Goal: Information Seeking & Learning: Learn about a topic

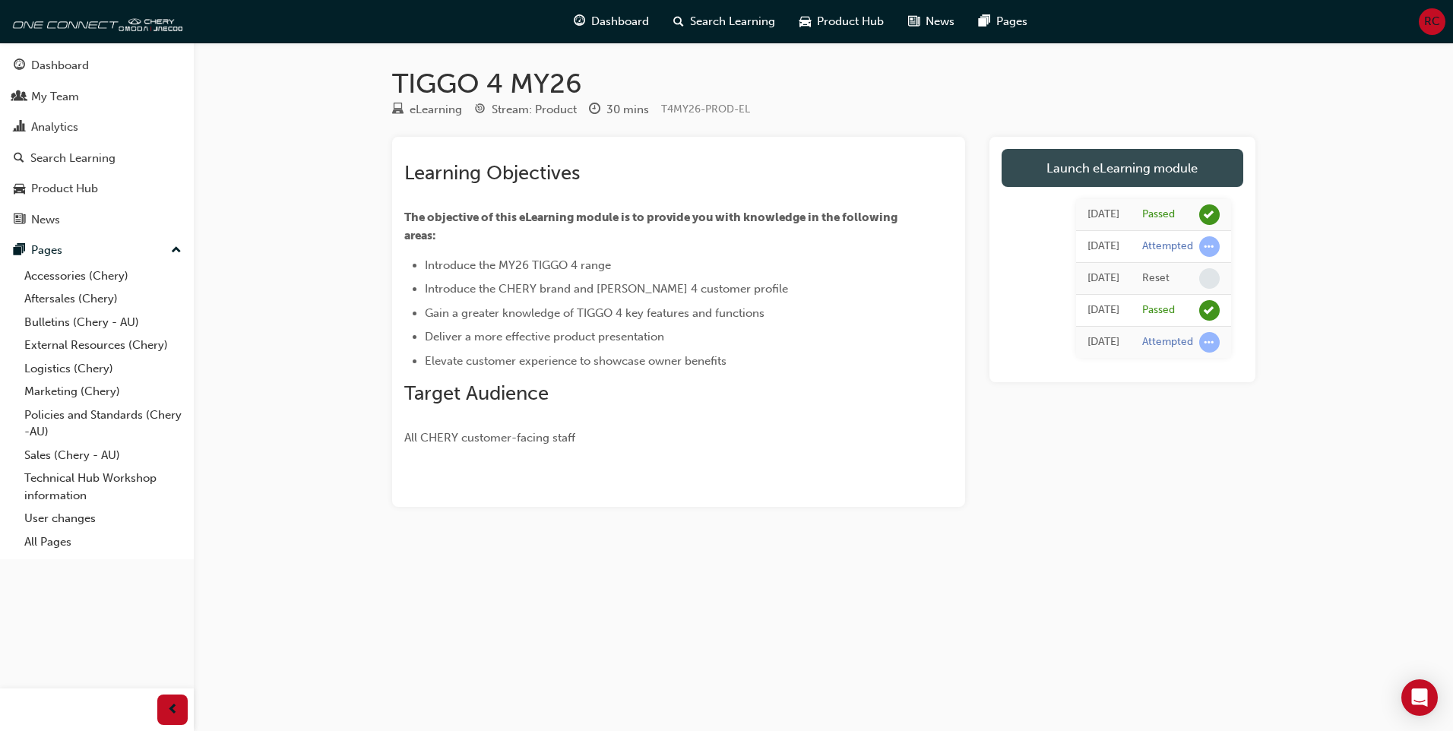
click at [1068, 156] on link "Launch eLearning module" at bounding box center [1122, 168] width 242 height 38
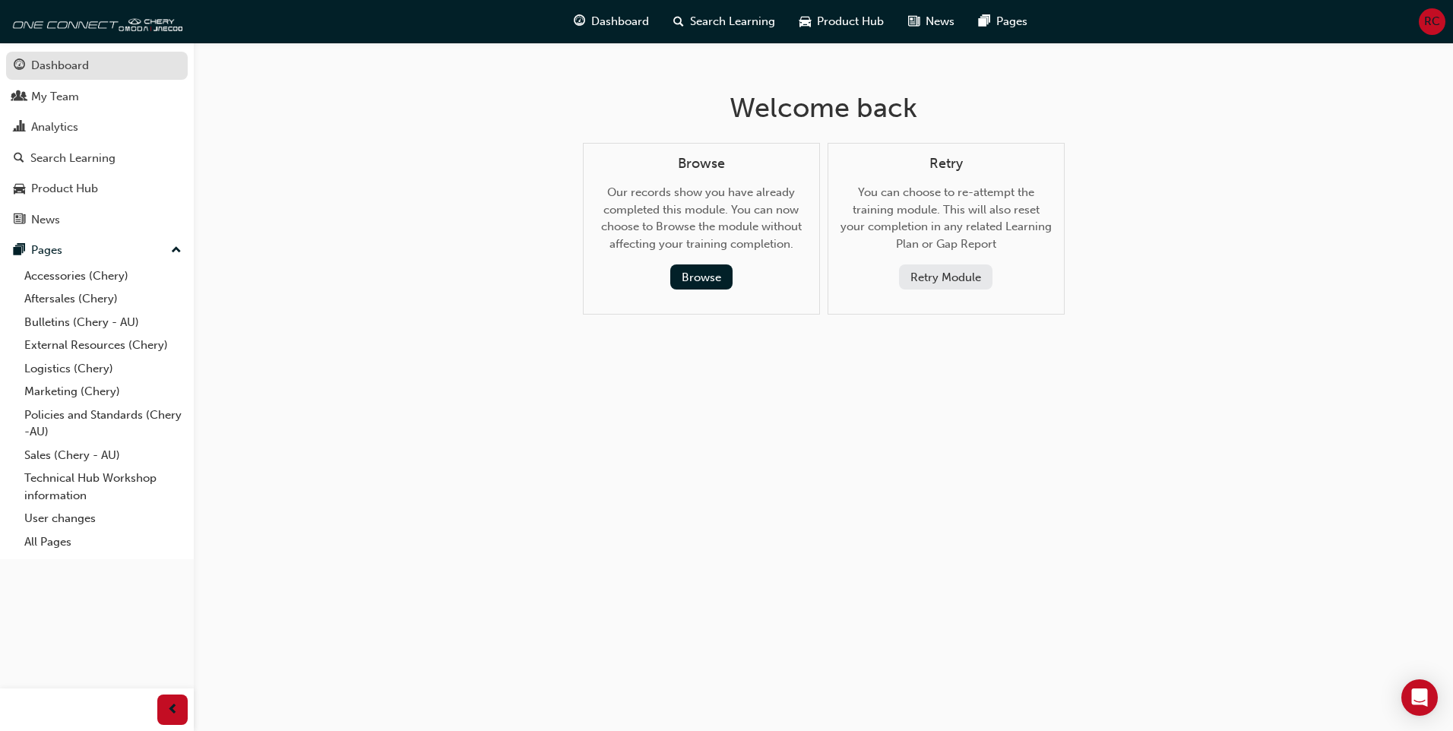
click at [34, 61] on div "Dashboard" at bounding box center [60, 65] width 58 height 17
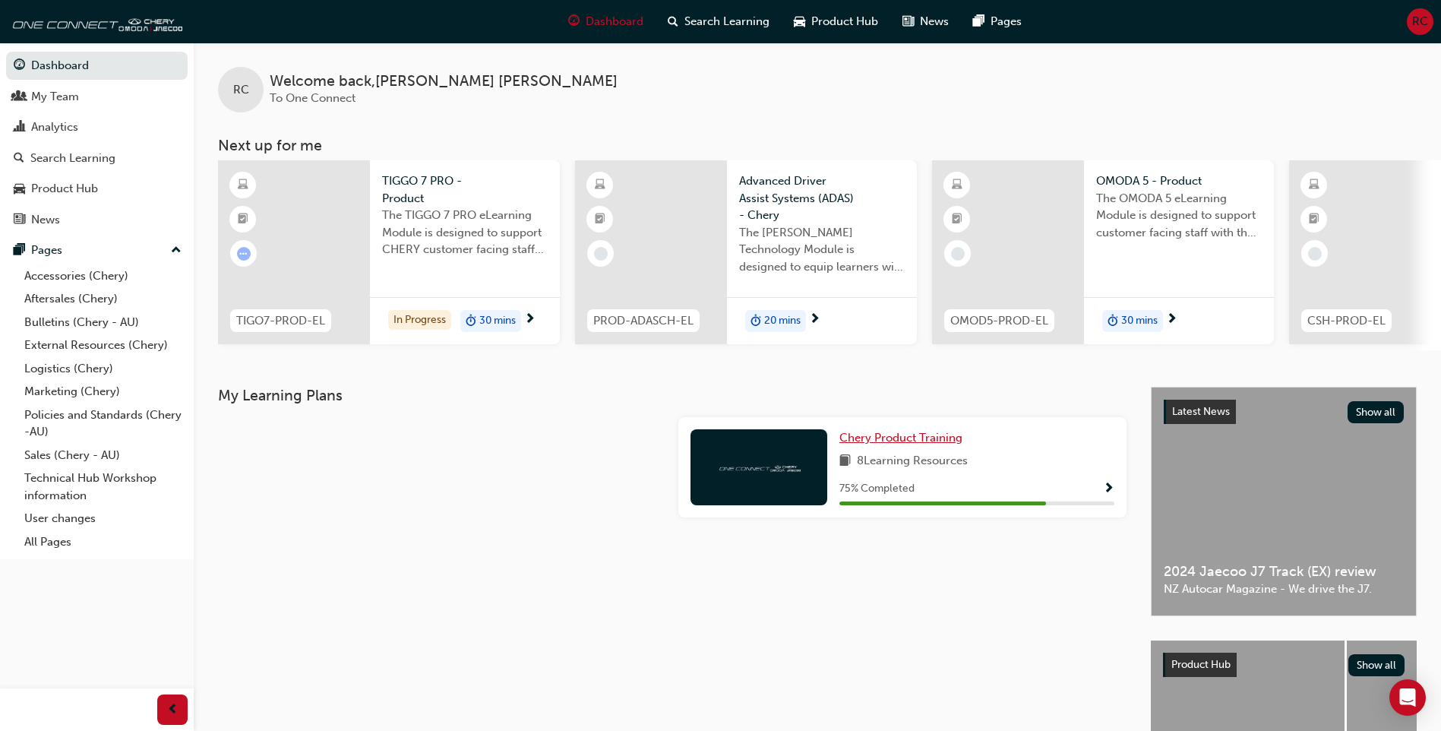
click at [915, 445] on span "Chery Product Training" at bounding box center [901, 438] width 123 height 14
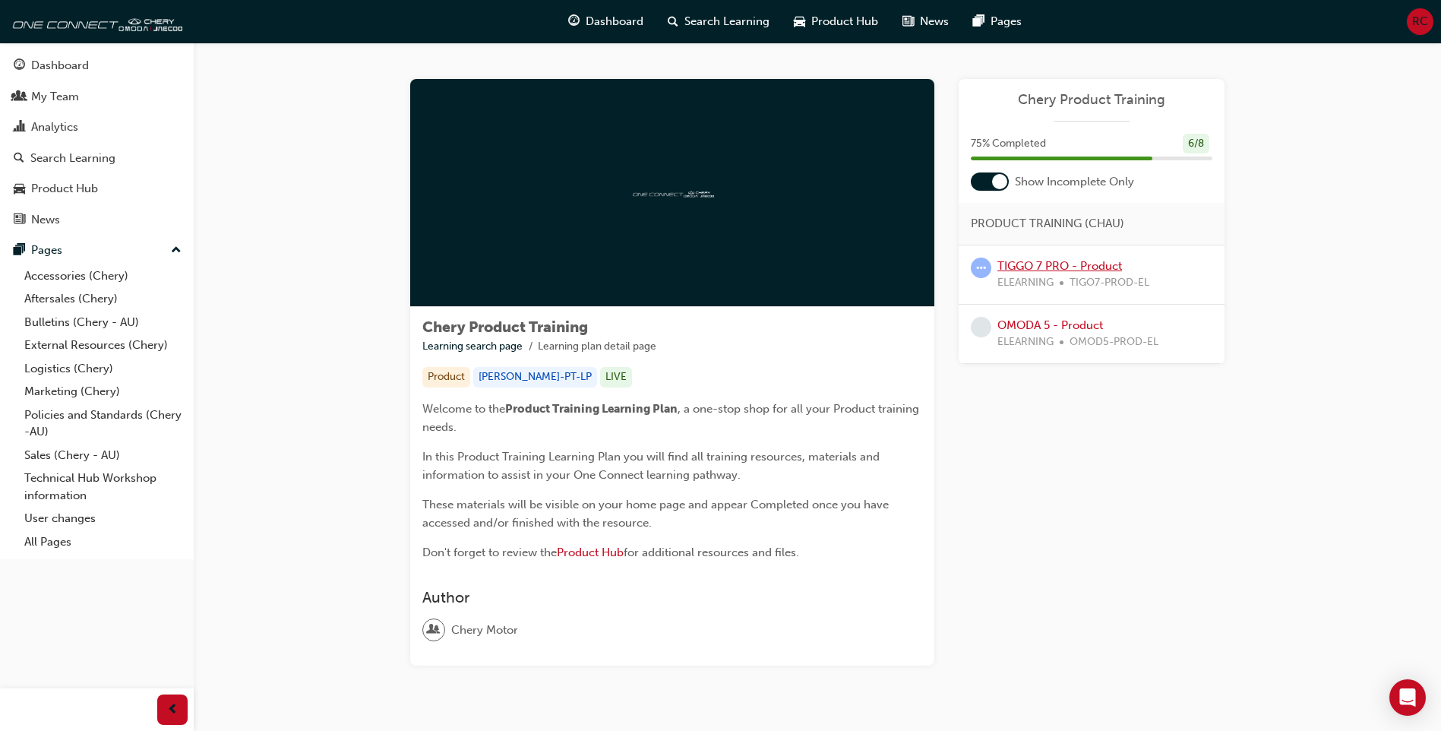
click at [1087, 272] on link "TIGGO 7 PRO - Product" at bounding box center [1060, 266] width 125 height 14
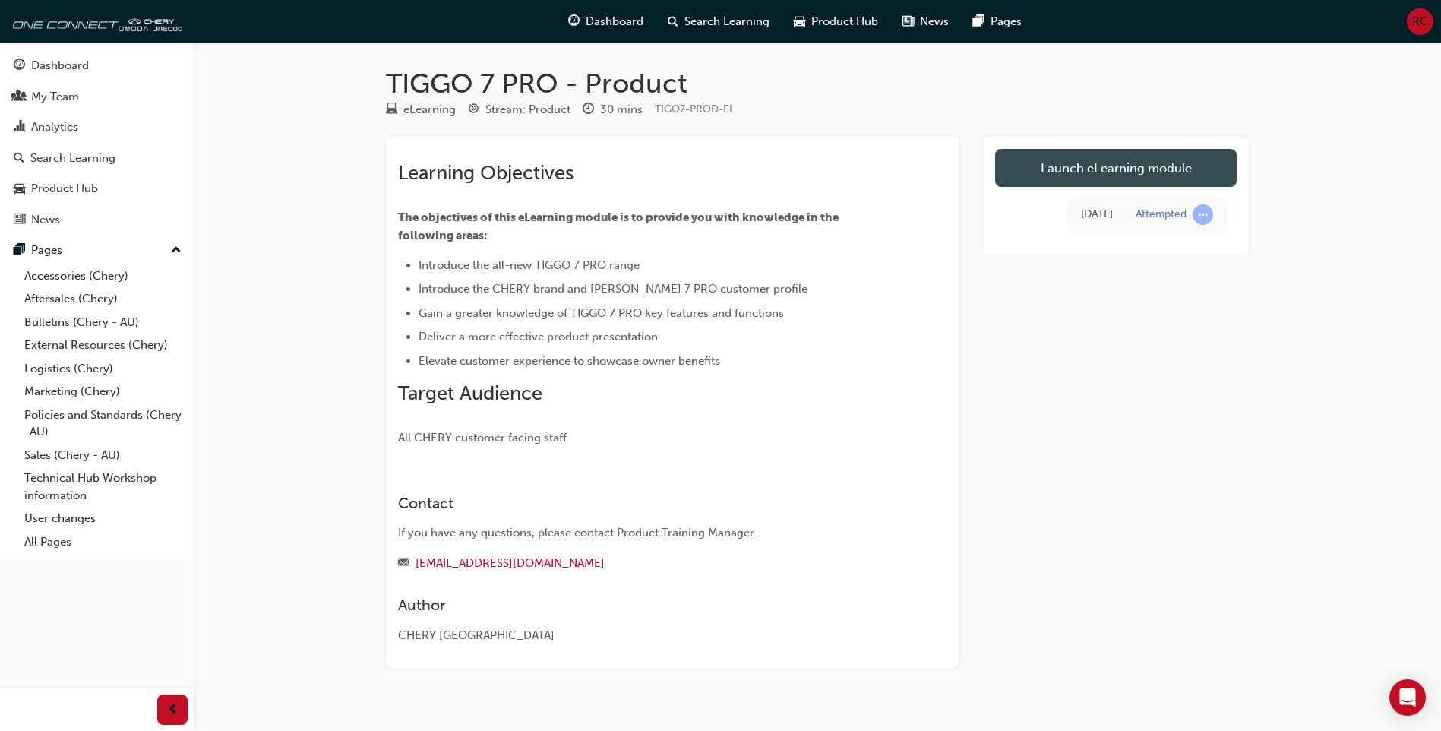
click at [1151, 176] on link "Launch eLearning module" at bounding box center [1116, 168] width 242 height 38
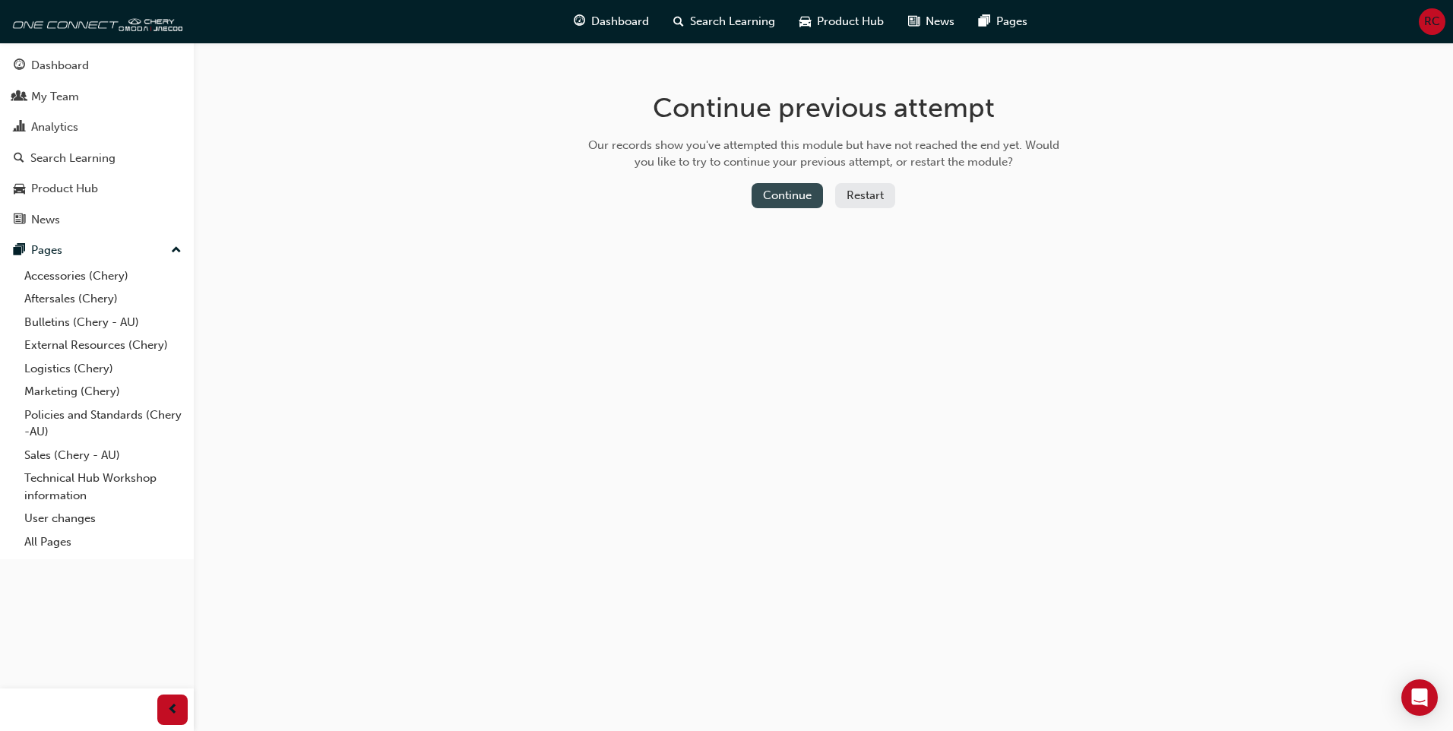
click at [778, 202] on button "Continue" at bounding box center [786, 195] width 71 height 25
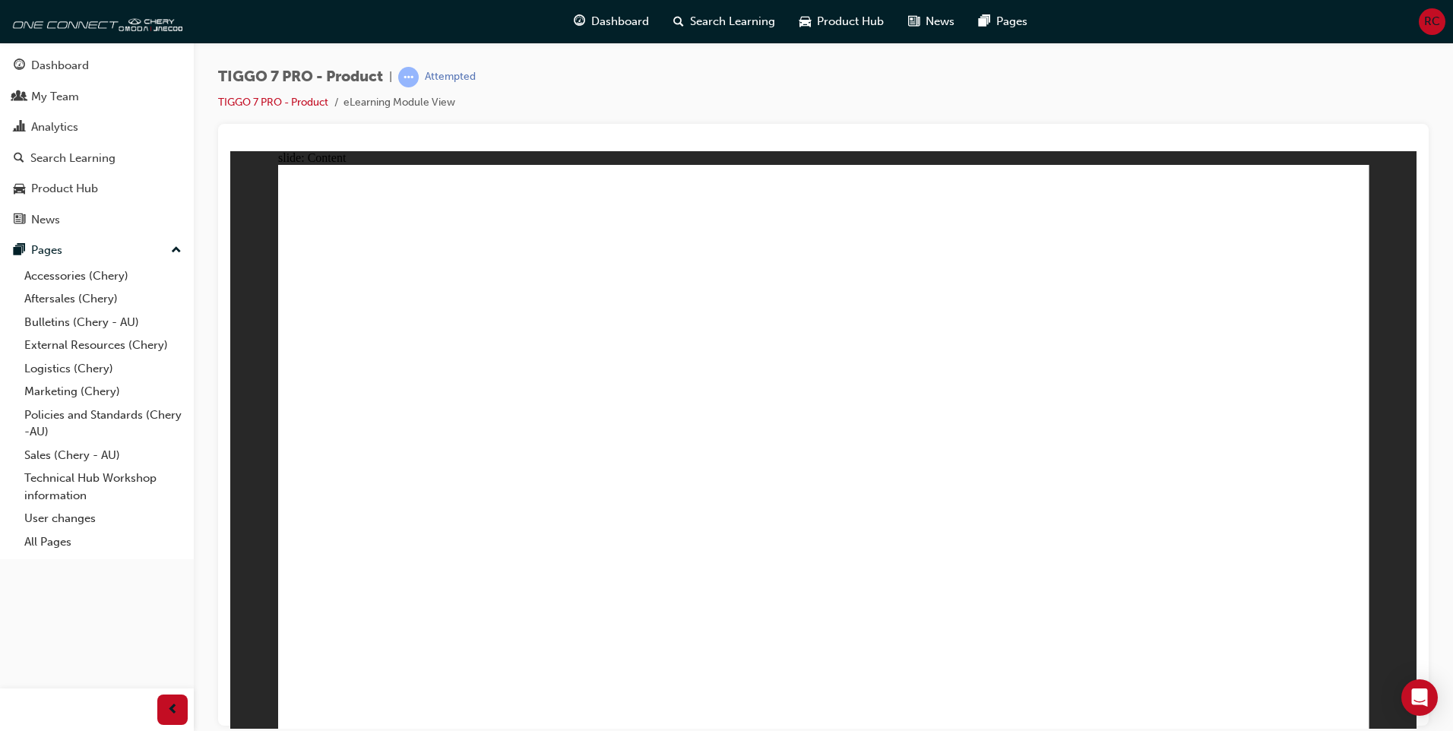
drag, startPoint x: 1341, startPoint y: 201, endPoint x: 1346, endPoint y: 191, distance: 11.2
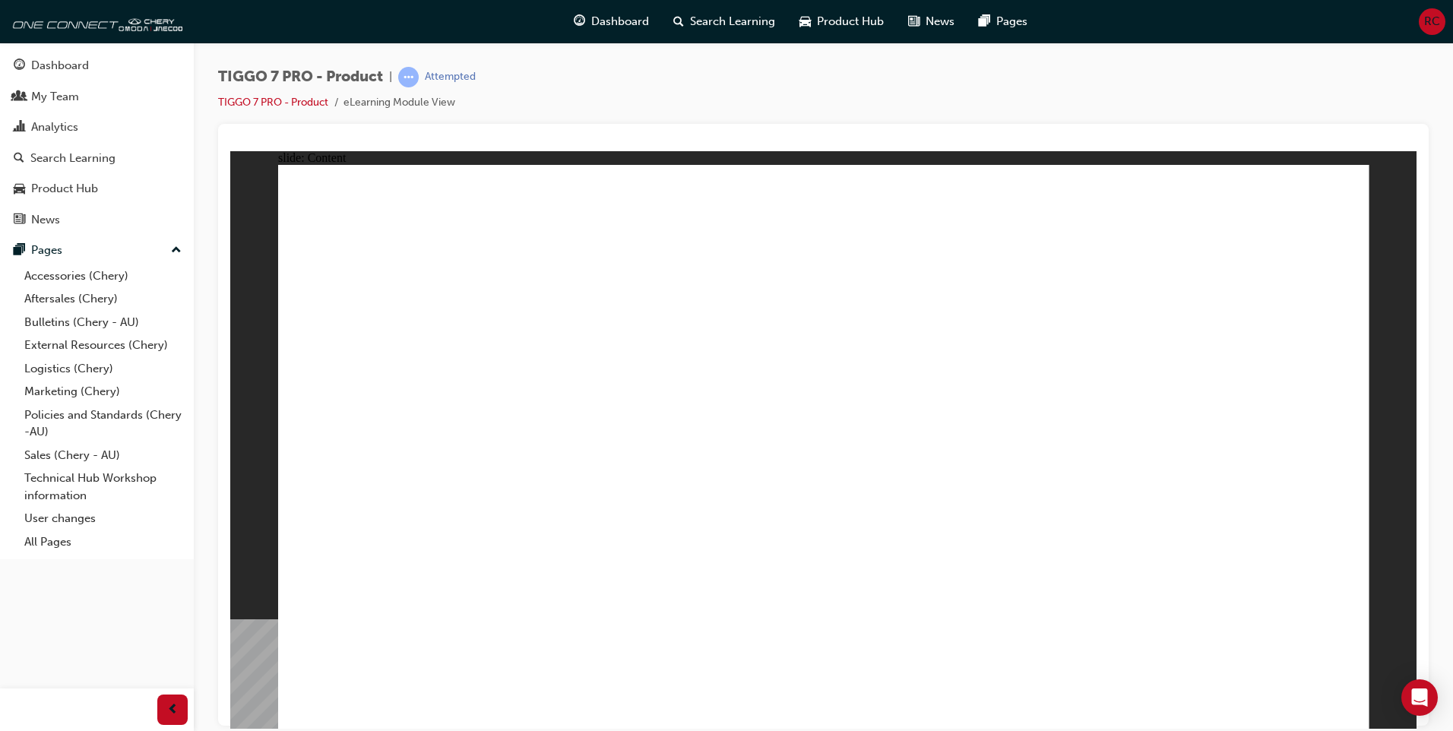
drag, startPoint x: 480, startPoint y: 299, endPoint x: 423, endPoint y: 275, distance: 61.7
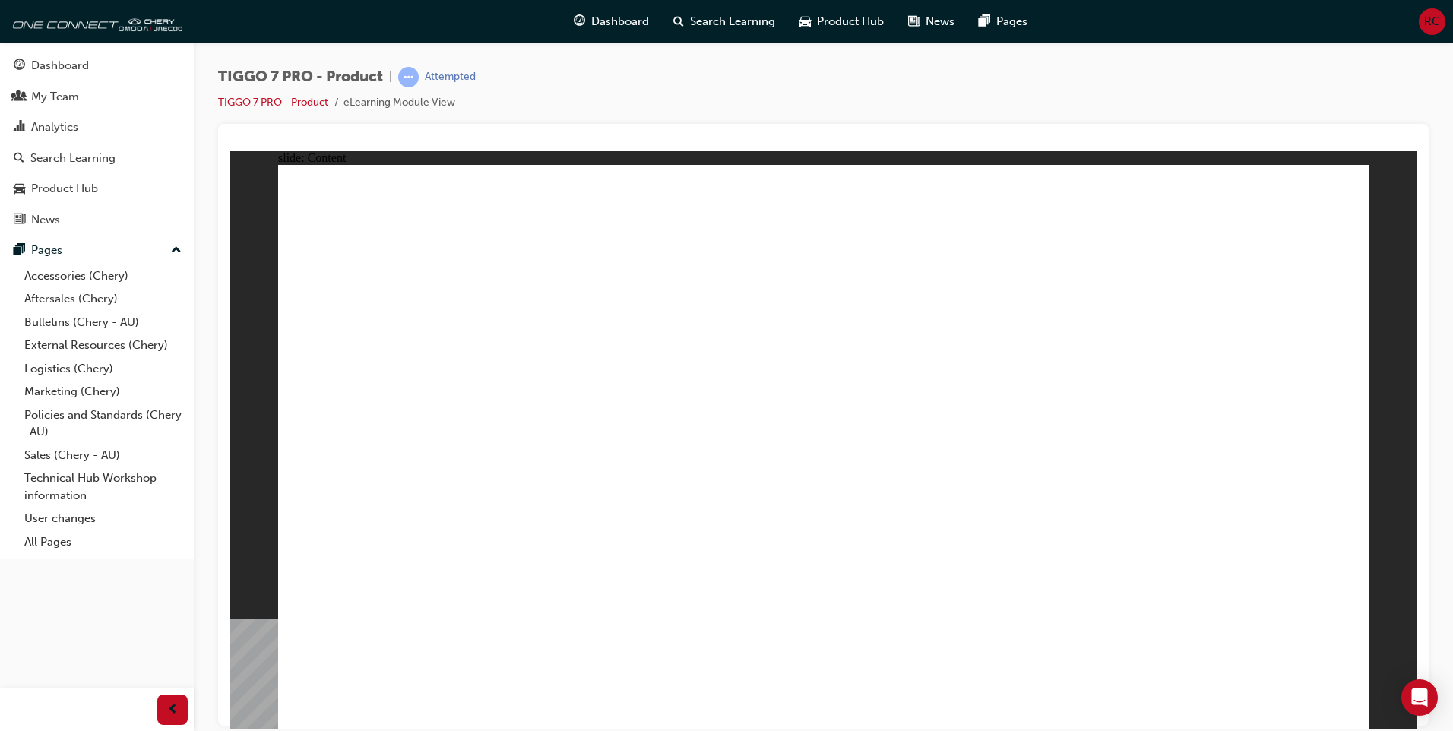
drag, startPoint x: 1321, startPoint y: 203, endPoint x: 1335, endPoint y: 209, distance: 15.0
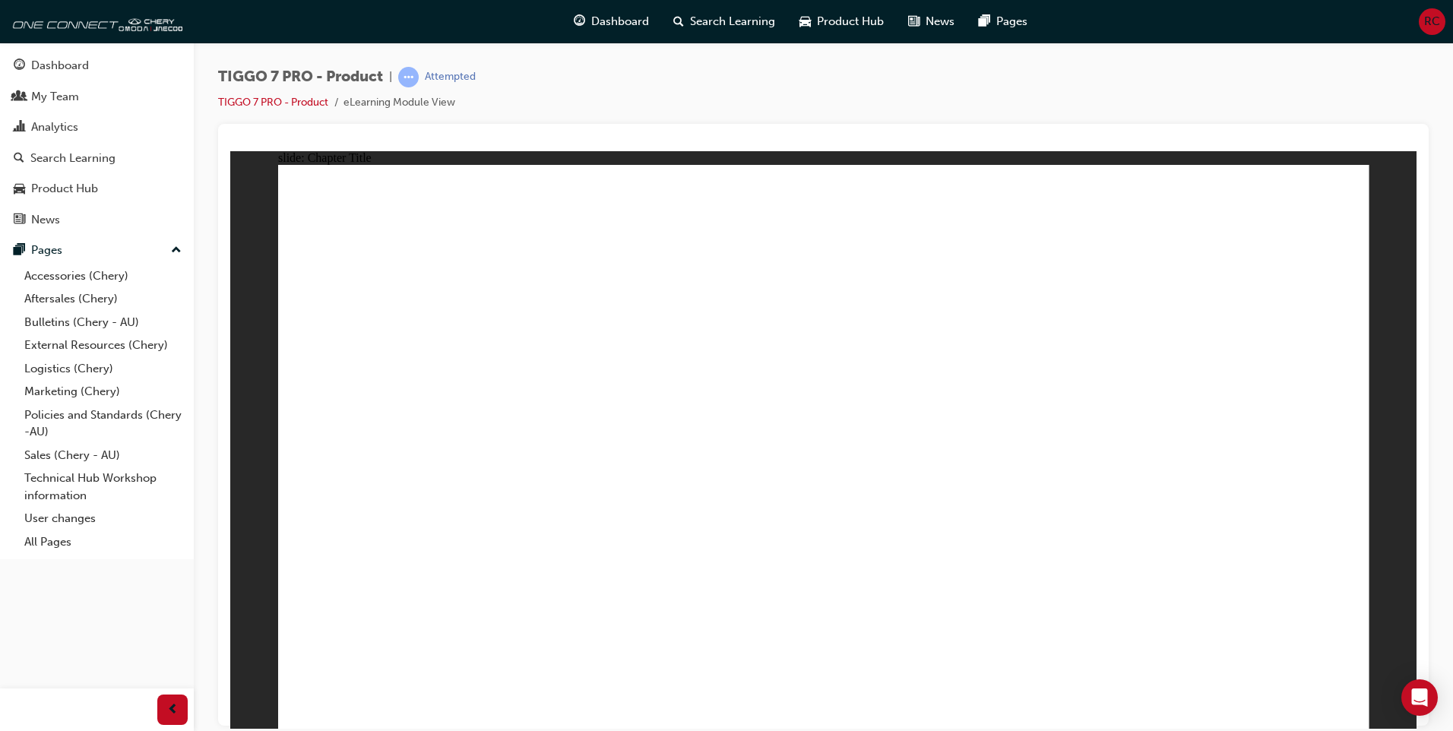
drag, startPoint x: 1140, startPoint y: 350, endPoint x: 826, endPoint y: 484, distance: 341.4
drag, startPoint x: 1242, startPoint y: 224, endPoint x: 623, endPoint y: 465, distance: 664.5
drag, startPoint x: 793, startPoint y: 221, endPoint x: 1248, endPoint y: 478, distance: 522.6
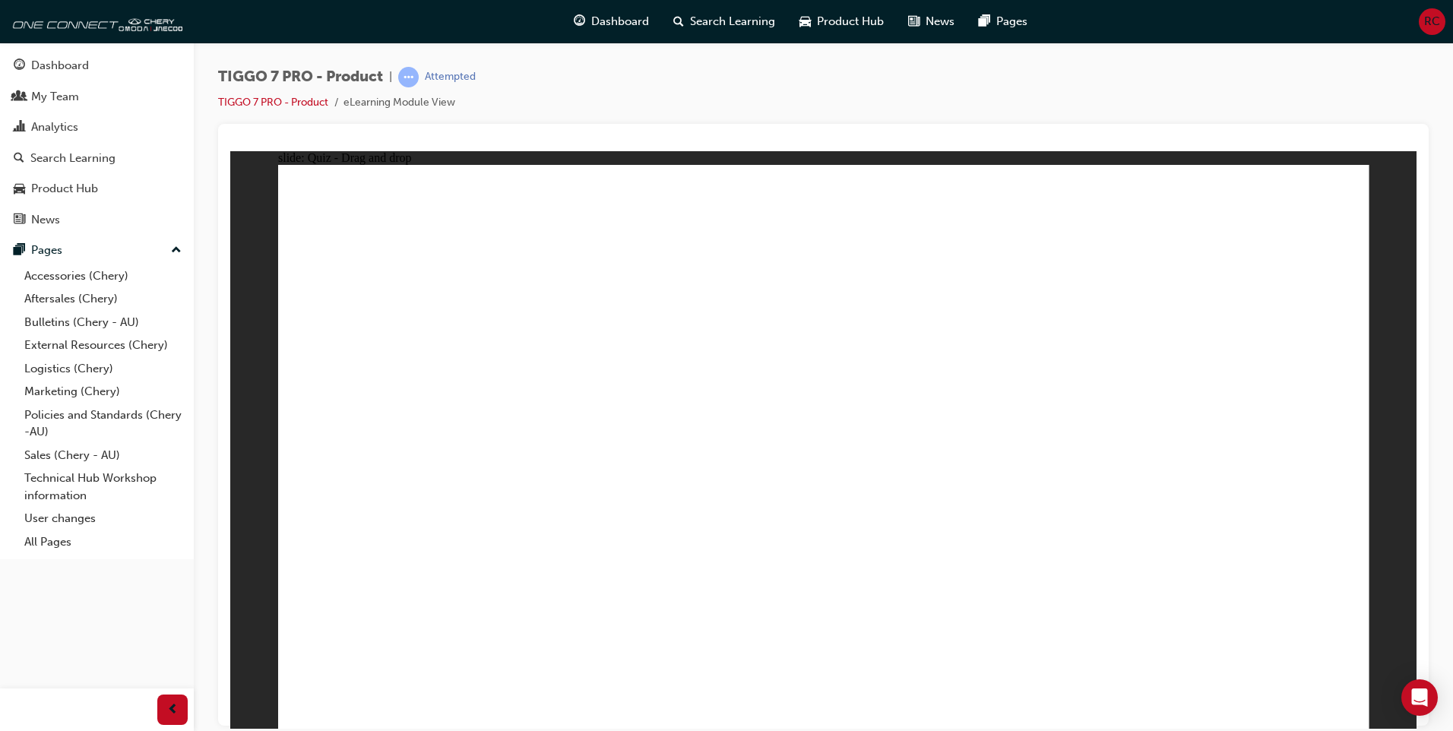
drag, startPoint x: 931, startPoint y: 335, endPoint x: 1075, endPoint y: 465, distance: 194.2
drag, startPoint x: 1030, startPoint y: 210, endPoint x: 436, endPoint y: 462, distance: 644.8
drag, startPoint x: 1240, startPoint y: 291, endPoint x: 828, endPoint y: 511, distance: 467.1
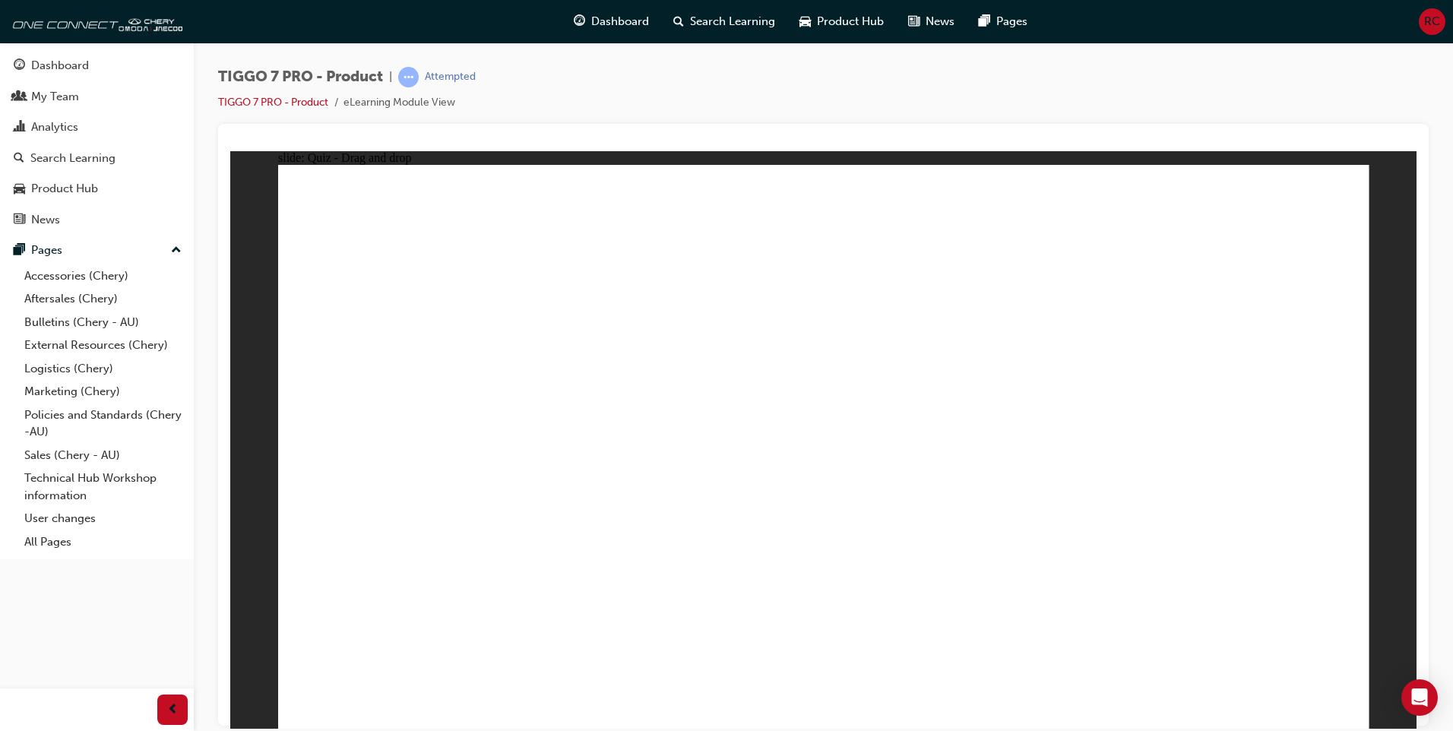
drag, startPoint x: 880, startPoint y: 302, endPoint x: 503, endPoint y: 511, distance: 431.3
drag, startPoint x: 1041, startPoint y: 293, endPoint x: 419, endPoint y: 602, distance: 693.9
drag, startPoint x: 773, startPoint y: 219, endPoint x: 590, endPoint y: 525, distance: 356.4
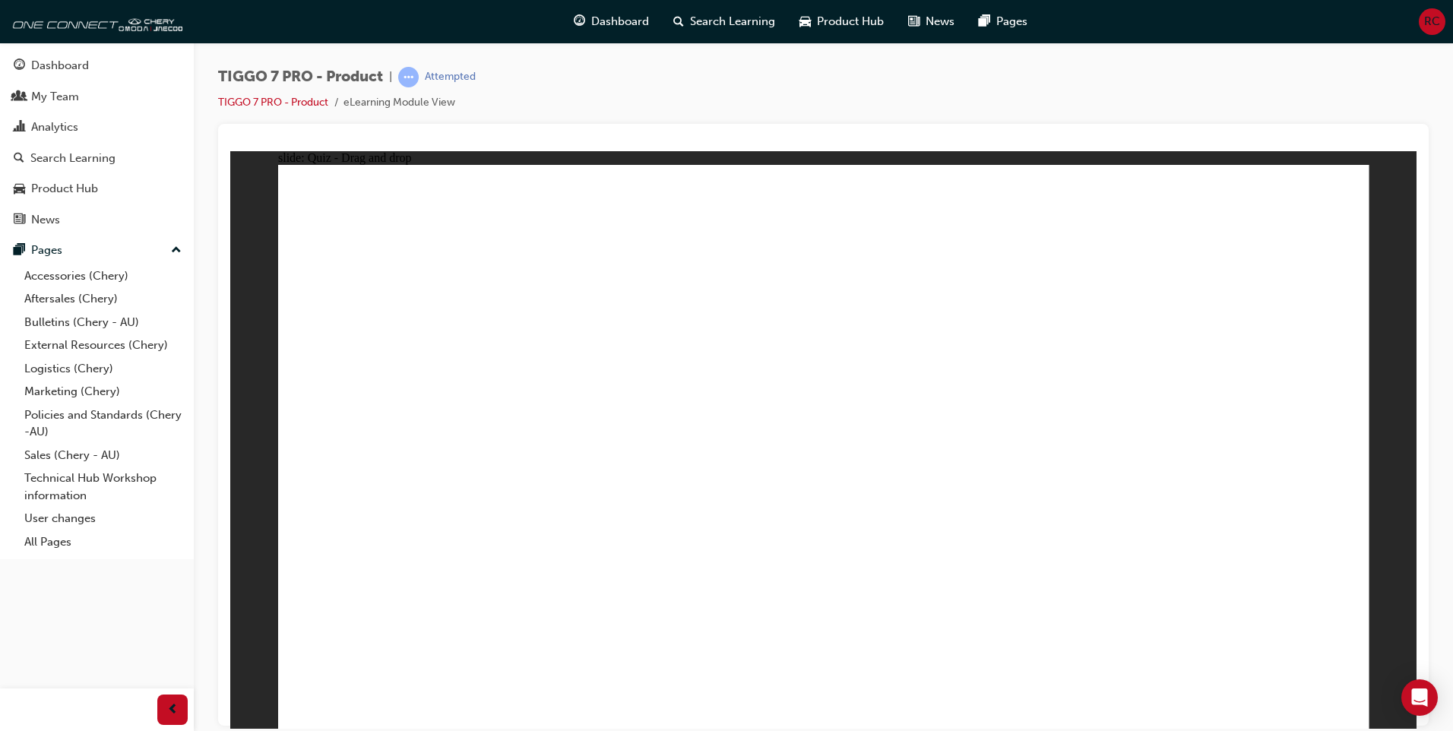
drag, startPoint x: 922, startPoint y: 280, endPoint x: 597, endPoint y: 514, distance: 400.5
drag, startPoint x: 799, startPoint y: 274, endPoint x: 916, endPoint y: 353, distance: 140.6
drag, startPoint x: 1286, startPoint y: 228, endPoint x: 960, endPoint y: 539, distance: 450.9
drag, startPoint x: 1049, startPoint y: 310, endPoint x: 515, endPoint y: 535, distance: 579.6
drag, startPoint x: 1268, startPoint y: 270, endPoint x: 995, endPoint y: 527, distance: 375.7
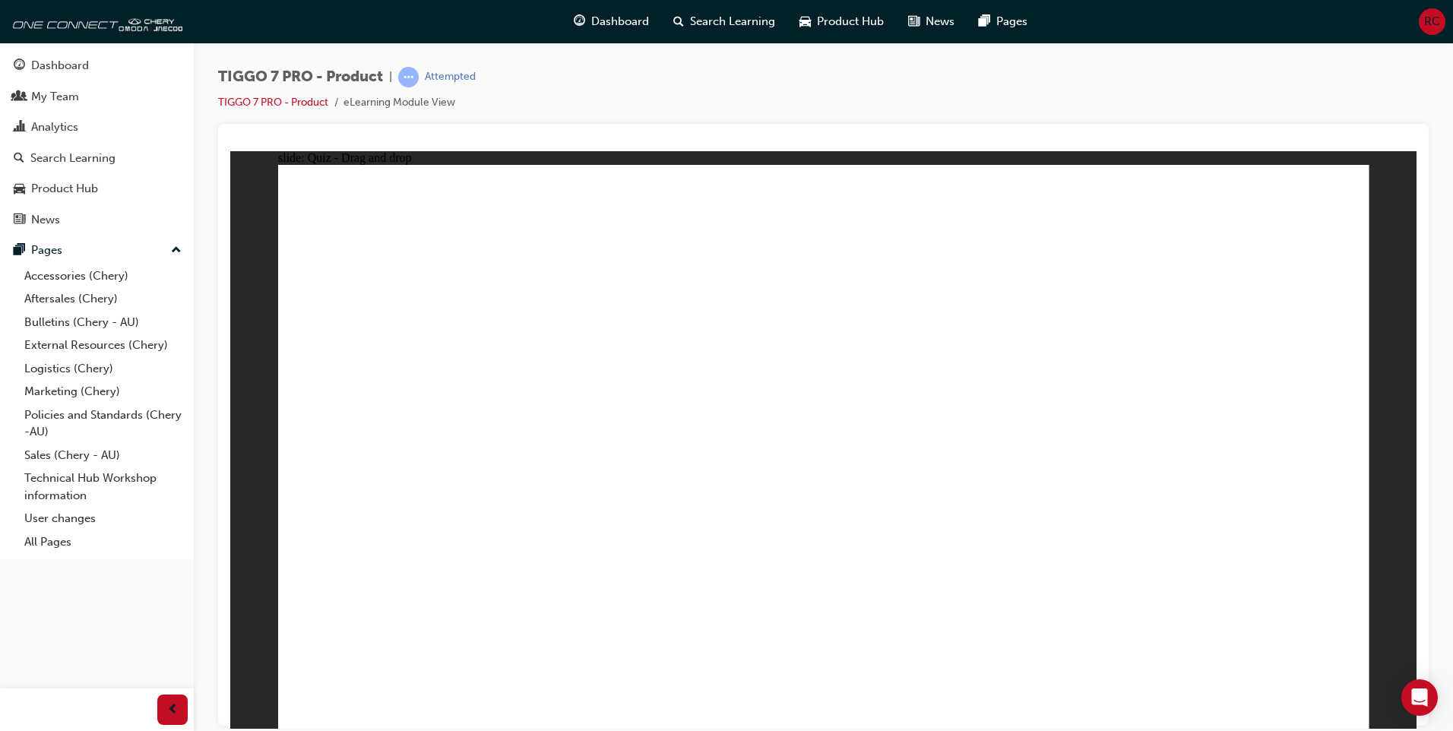
drag, startPoint x: 777, startPoint y: 258, endPoint x: 840, endPoint y: 530, distance: 278.3
drag, startPoint x: 1058, startPoint y: 274, endPoint x: 693, endPoint y: 545, distance: 454.7
drag, startPoint x: 940, startPoint y: 312, endPoint x: 977, endPoint y: 571, distance: 261.8
drag, startPoint x: 1037, startPoint y: 233, endPoint x: 622, endPoint y: 568, distance: 534.4
drag, startPoint x: 910, startPoint y: 231, endPoint x: 802, endPoint y: 571, distance: 356.4
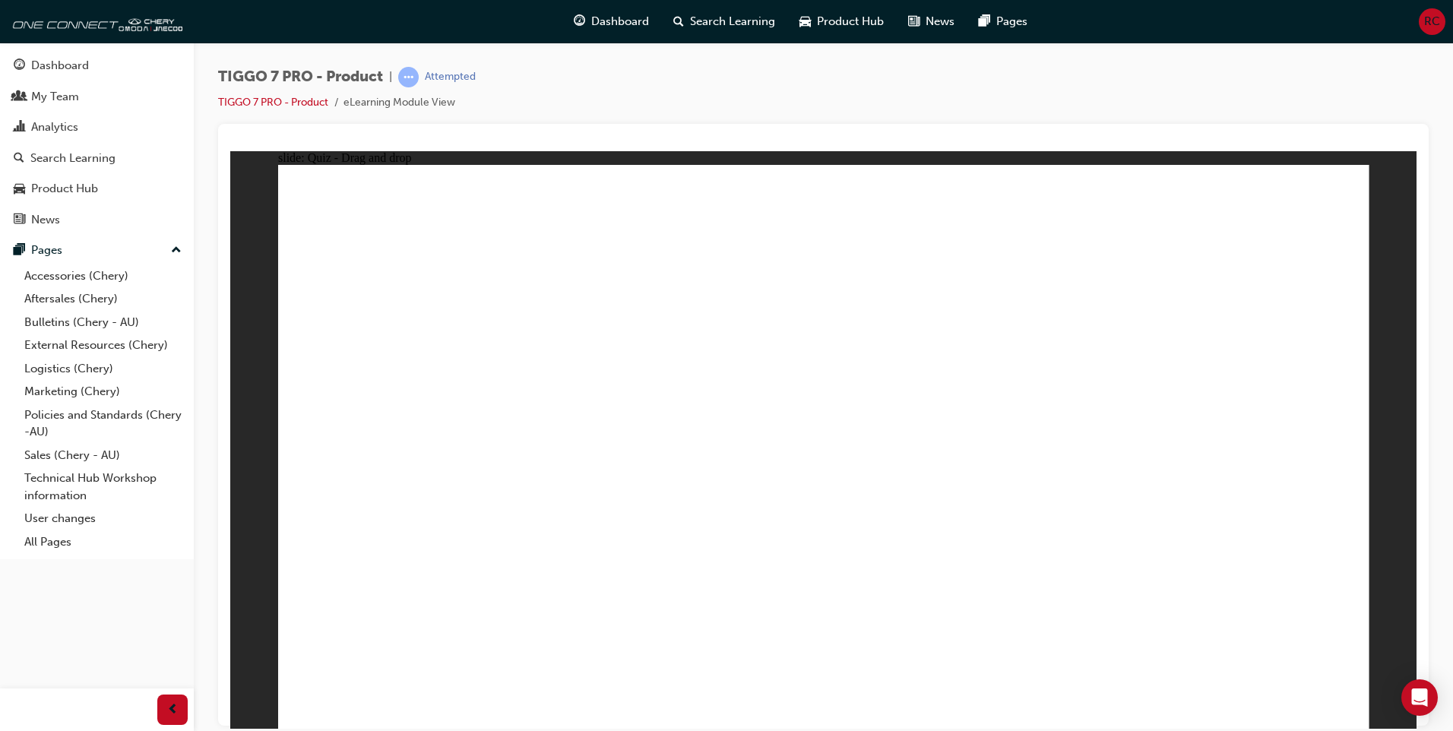
drag, startPoint x: 1188, startPoint y: 277, endPoint x: 653, endPoint y: 587, distance: 618.9
drag, startPoint x: 843, startPoint y: 267, endPoint x: 589, endPoint y: 564, distance: 390.7
drag, startPoint x: 1170, startPoint y: 323, endPoint x: 1030, endPoint y: 565, distance: 279.5
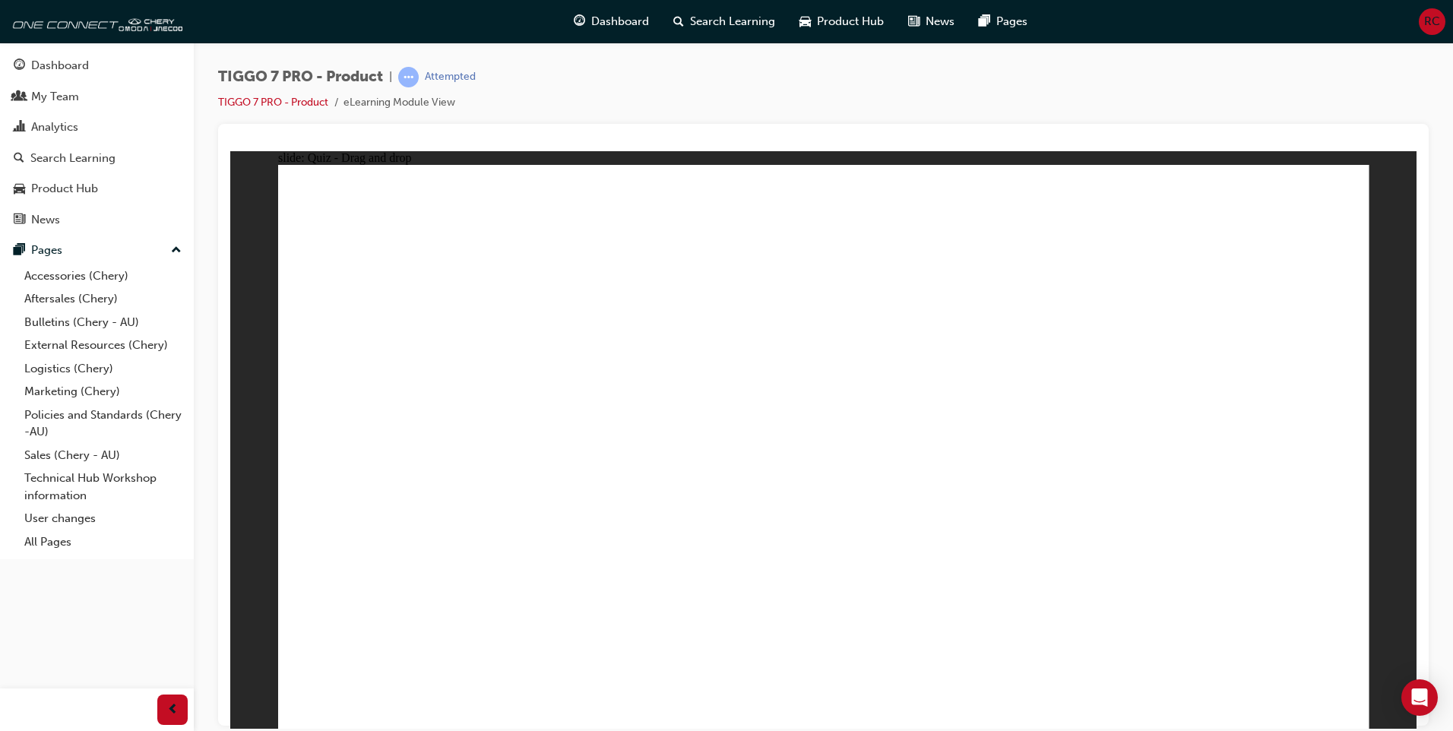
drag, startPoint x: 831, startPoint y: 249, endPoint x: 992, endPoint y: 527, distance: 321.0
drag, startPoint x: 910, startPoint y: 438, endPoint x: 834, endPoint y: 206, distance: 243.9
drag, startPoint x: 1259, startPoint y: 286, endPoint x: 1019, endPoint y: 460, distance: 296.5
drag, startPoint x: 882, startPoint y: 277, endPoint x: 611, endPoint y: 479, distance: 338.3
drag, startPoint x: 1115, startPoint y: 274, endPoint x: 693, endPoint y: 461, distance: 461.3
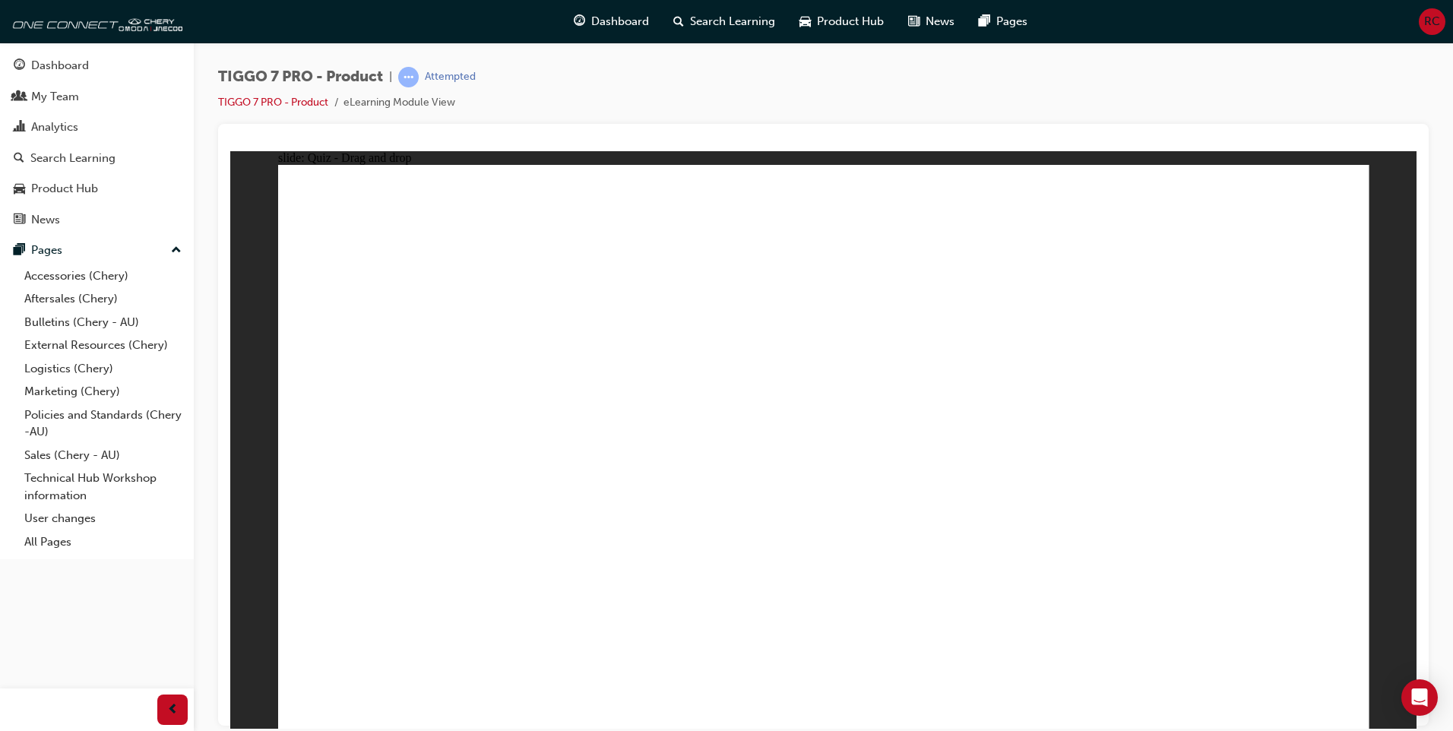
radio input "true"
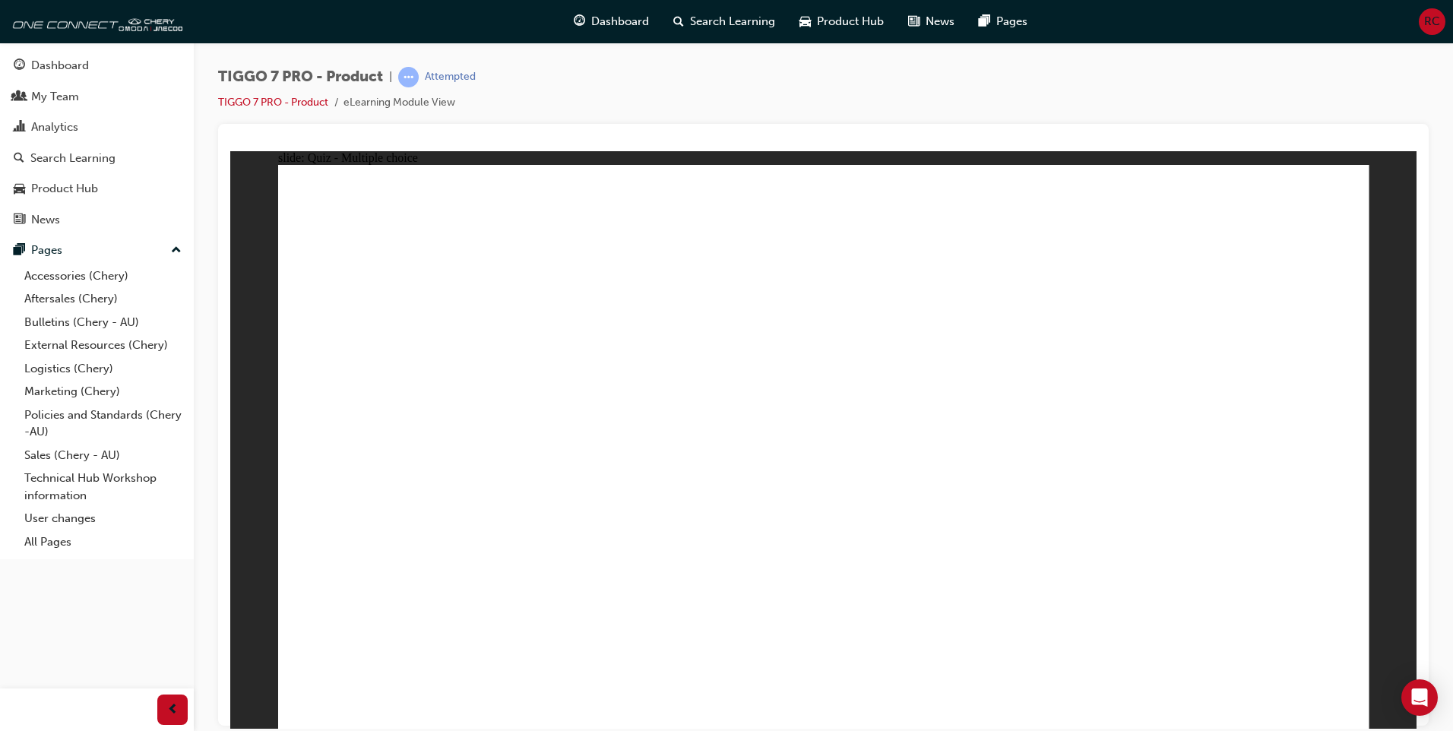
drag, startPoint x: 850, startPoint y: 224, endPoint x: 585, endPoint y: 524, distance: 400.5
drag, startPoint x: 827, startPoint y: 227, endPoint x: 634, endPoint y: 568, distance: 392.0
drag, startPoint x: 913, startPoint y: 212, endPoint x: 1047, endPoint y: 520, distance: 335.5
drag, startPoint x: 834, startPoint y: 272, endPoint x: 656, endPoint y: 544, distance: 325.0
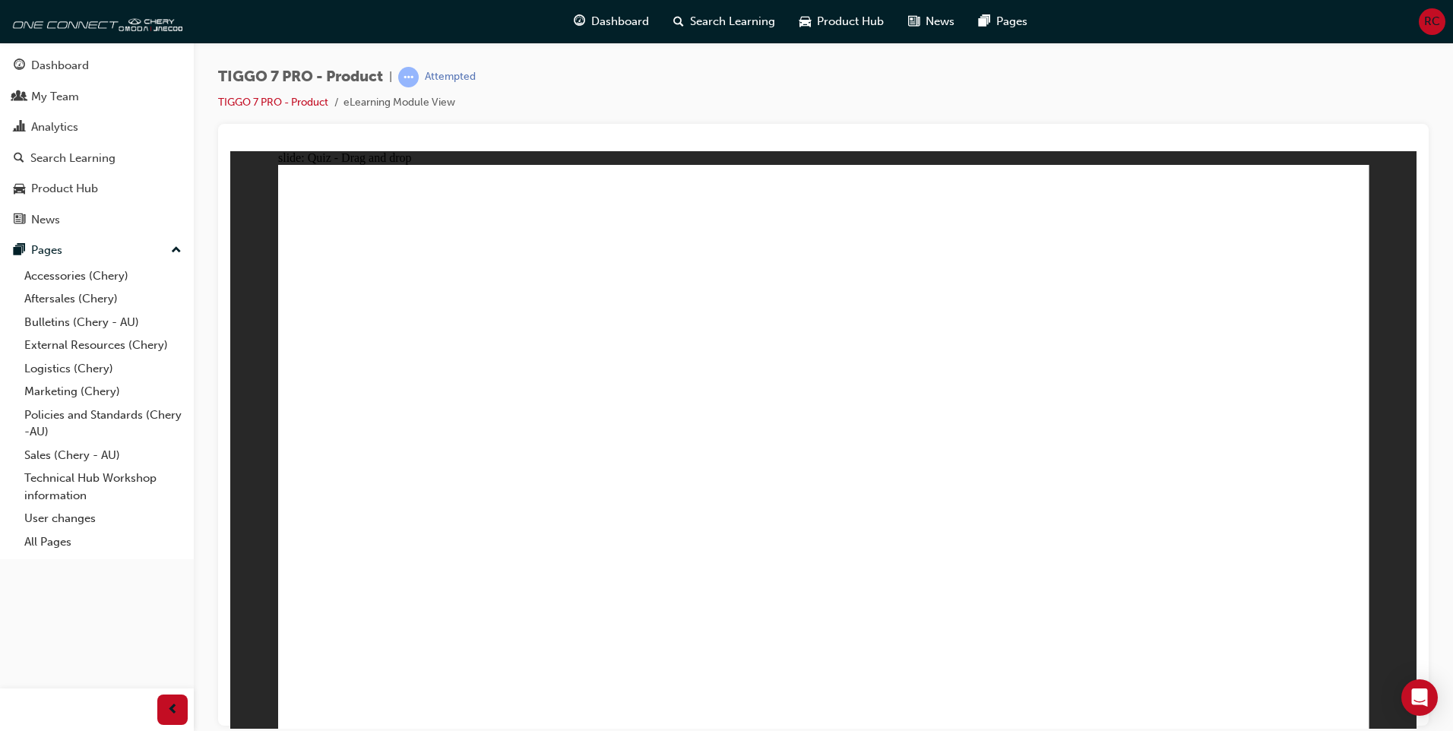
drag, startPoint x: 805, startPoint y: 263, endPoint x: 477, endPoint y: 581, distance: 456.8
drag, startPoint x: 900, startPoint y: 264, endPoint x: 1028, endPoint y: 585, distance: 345.4
drag, startPoint x: 995, startPoint y: 222, endPoint x: 580, endPoint y: 539, distance: 522.0
drag, startPoint x: 1042, startPoint y: 364, endPoint x: 1042, endPoint y: 543, distance: 179.3
drag, startPoint x: 1047, startPoint y: 250, endPoint x: 945, endPoint y: 334, distance: 131.7
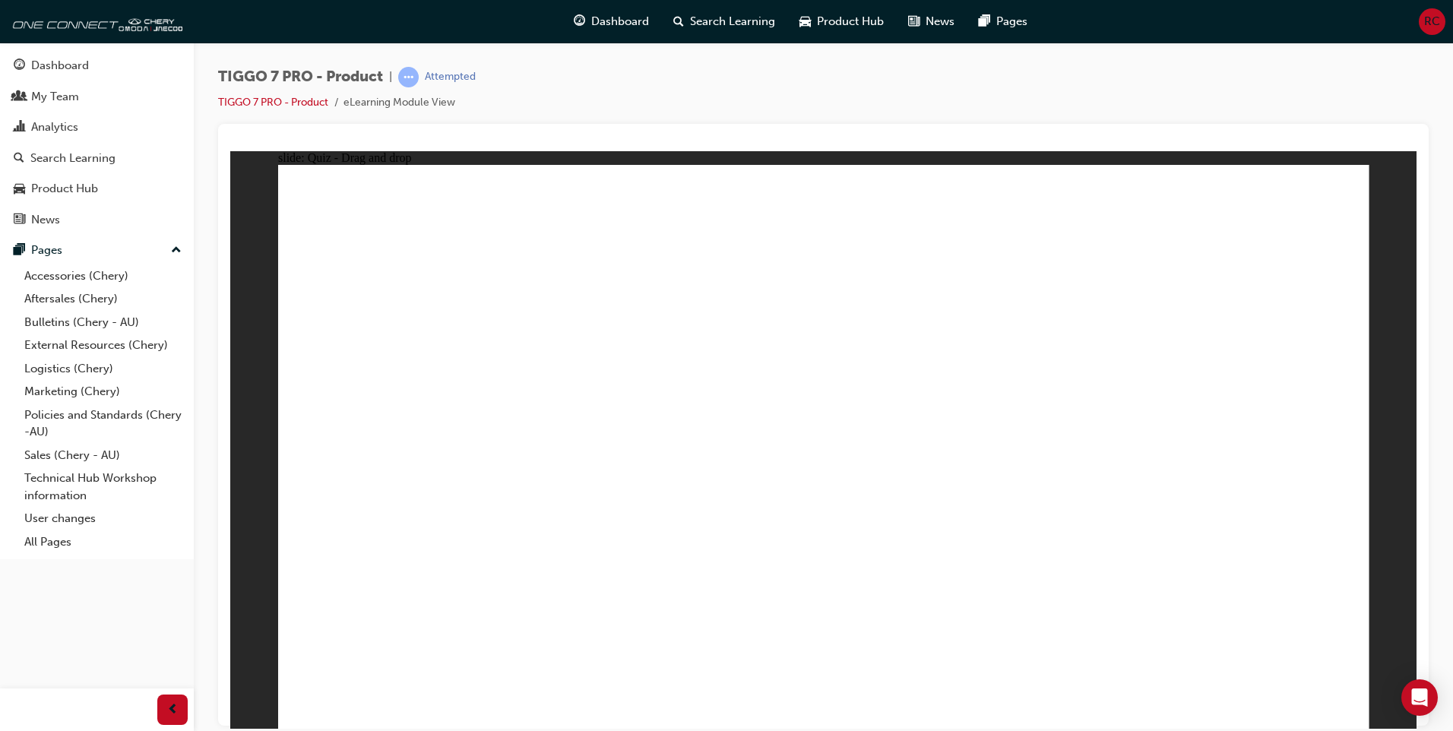
drag, startPoint x: 983, startPoint y: 268, endPoint x: 600, endPoint y: 530, distance: 464.3
drag, startPoint x: 1089, startPoint y: 302, endPoint x: 1097, endPoint y: 549, distance: 247.8
drag, startPoint x: 1074, startPoint y: 290, endPoint x: 948, endPoint y: 331, distance: 133.1
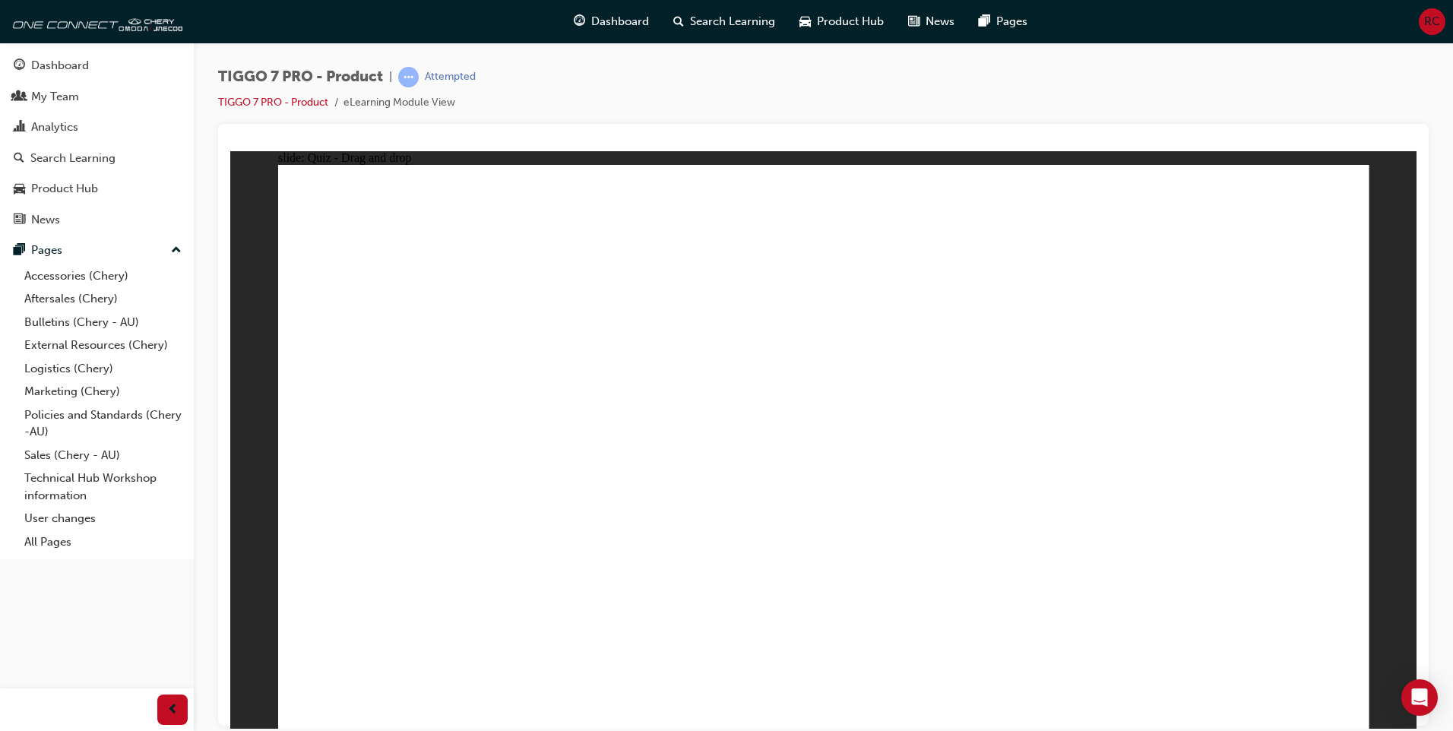
drag, startPoint x: 1009, startPoint y: 298, endPoint x: 593, endPoint y: 520, distance: 472.2
drag, startPoint x: 982, startPoint y: 303, endPoint x: 1024, endPoint y: 558, distance: 258.7
drag, startPoint x: 1303, startPoint y: 228, endPoint x: 652, endPoint y: 529, distance: 717.3
drag, startPoint x: 1182, startPoint y: 232, endPoint x: 1066, endPoint y: 544, distance: 333.2
drag, startPoint x: 1197, startPoint y: 259, endPoint x: 560, endPoint y: 573, distance: 710.6
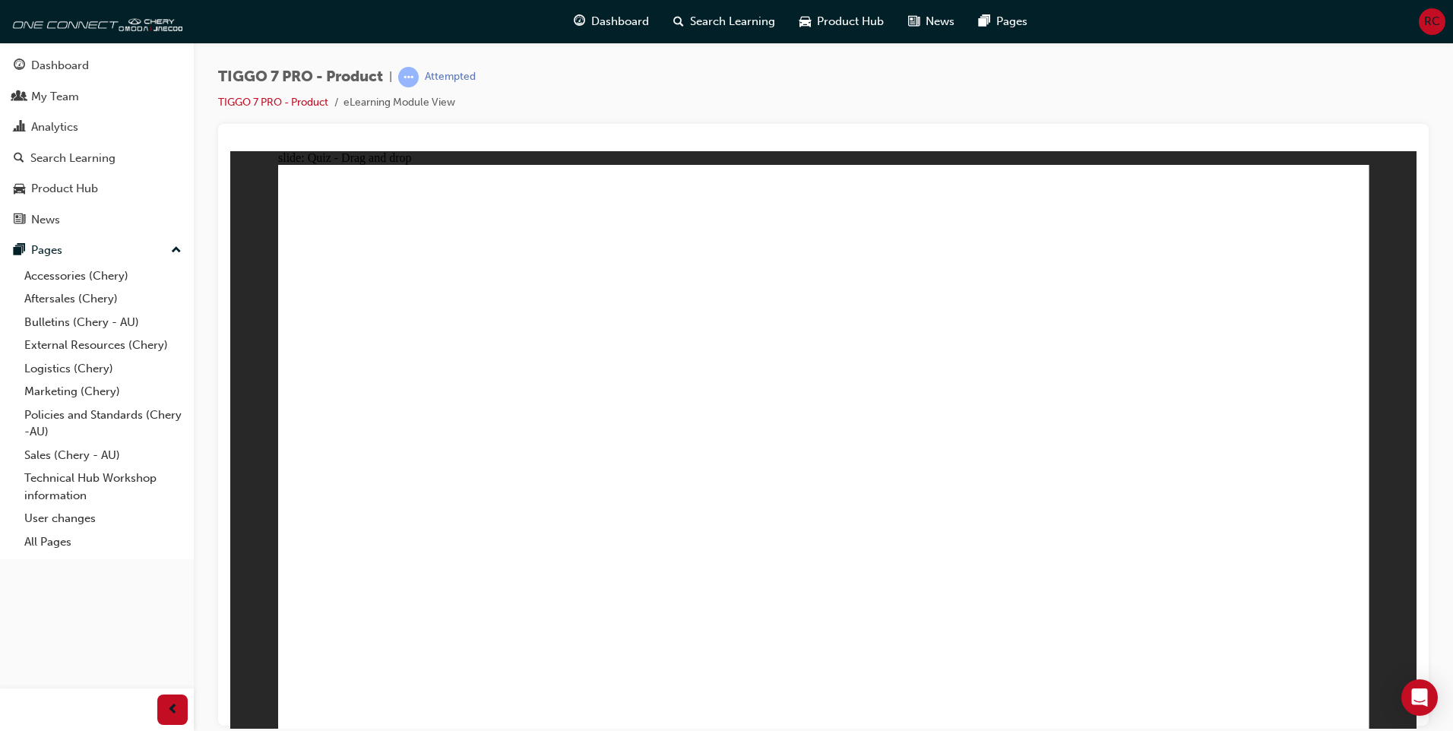
drag, startPoint x: 1214, startPoint y: 262, endPoint x: 938, endPoint y: 594, distance: 432.1
radio input "true"
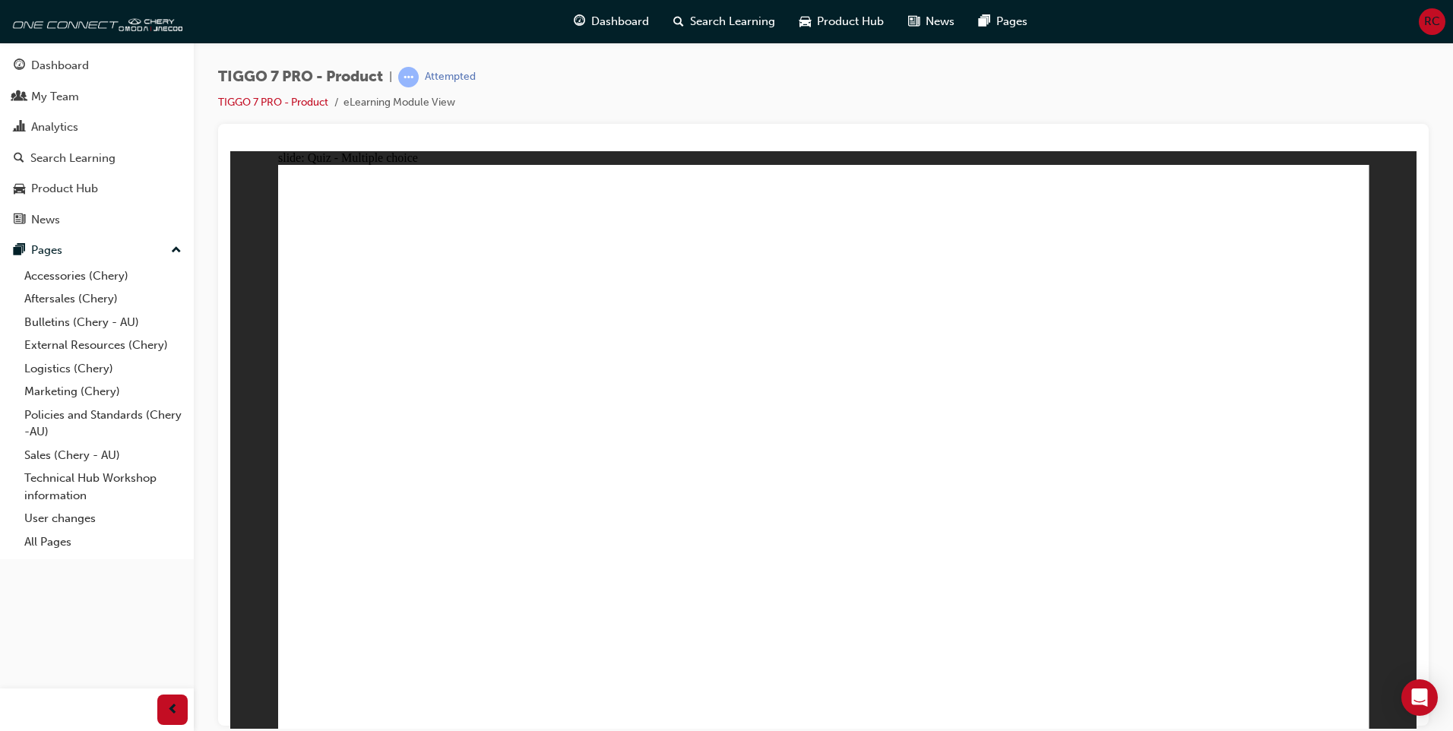
drag, startPoint x: 951, startPoint y: 323, endPoint x: 883, endPoint y: 473, distance: 164.3
drag, startPoint x: 978, startPoint y: 224, endPoint x: 605, endPoint y: 483, distance: 454.2
drag, startPoint x: 1088, startPoint y: 346, endPoint x: 1223, endPoint y: 484, distance: 192.4
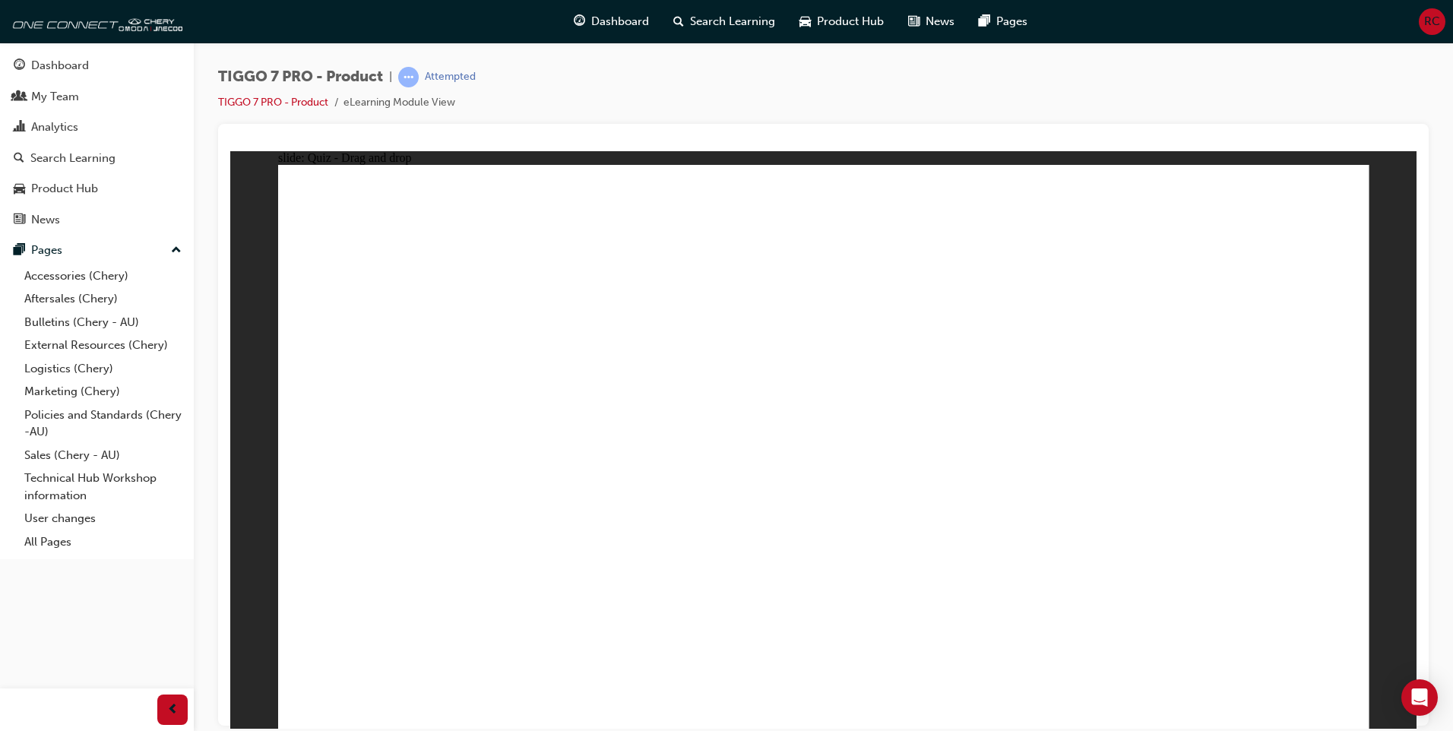
drag, startPoint x: 853, startPoint y: 250, endPoint x: 1055, endPoint y: 504, distance: 324.0
drag, startPoint x: 1205, startPoint y: 231, endPoint x: 362, endPoint y: 481, distance: 879.7
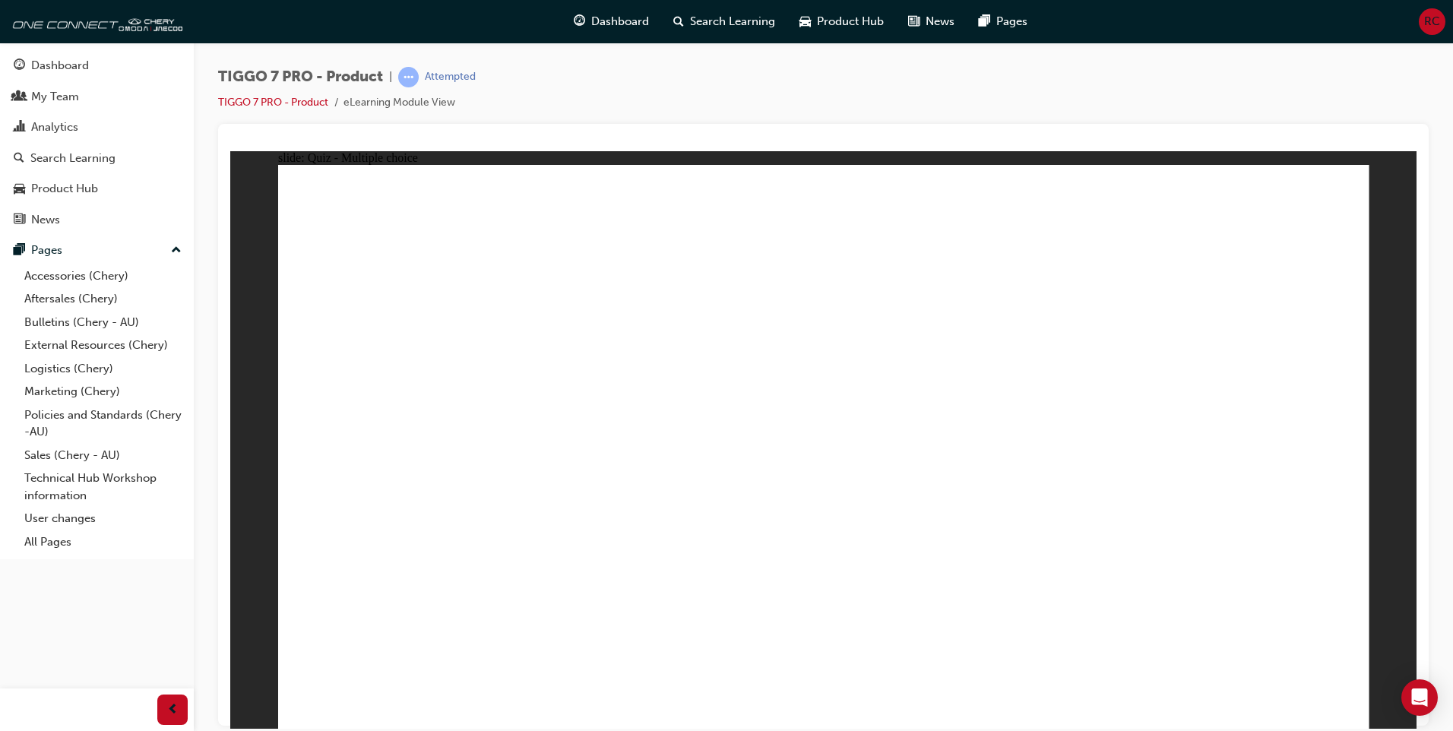
radio input "true"
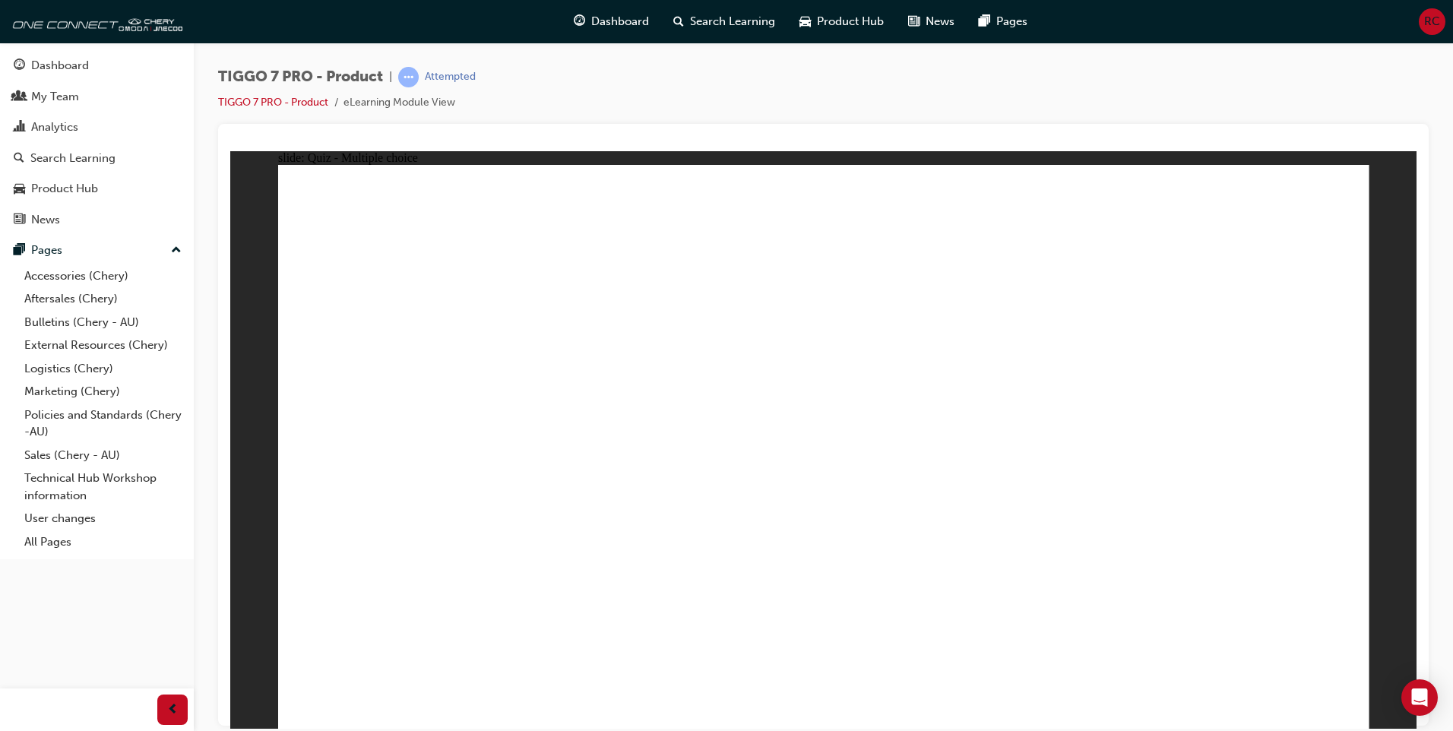
drag, startPoint x: 837, startPoint y: 233, endPoint x: 1290, endPoint y: 479, distance: 515.8
drag, startPoint x: 1251, startPoint y: 219, endPoint x: 644, endPoint y: 466, distance: 654.7
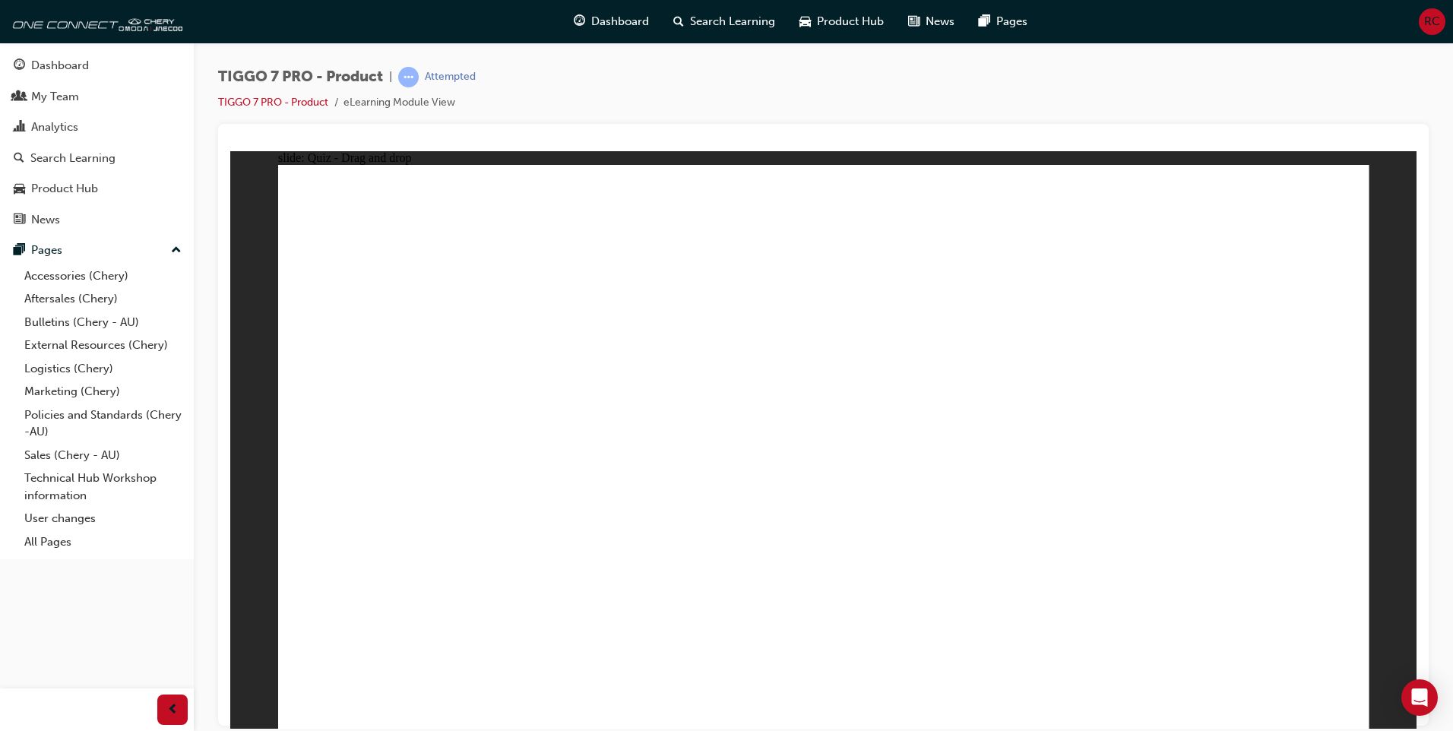
drag, startPoint x: 1134, startPoint y: 347, endPoint x: 860, endPoint y: 487, distance: 307.2
drag, startPoint x: 934, startPoint y: 335, endPoint x: 1059, endPoint y: 472, distance: 185.5
drag, startPoint x: 1045, startPoint y: 257, endPoint x: 440, endPoint y: 508, distance: 654.7
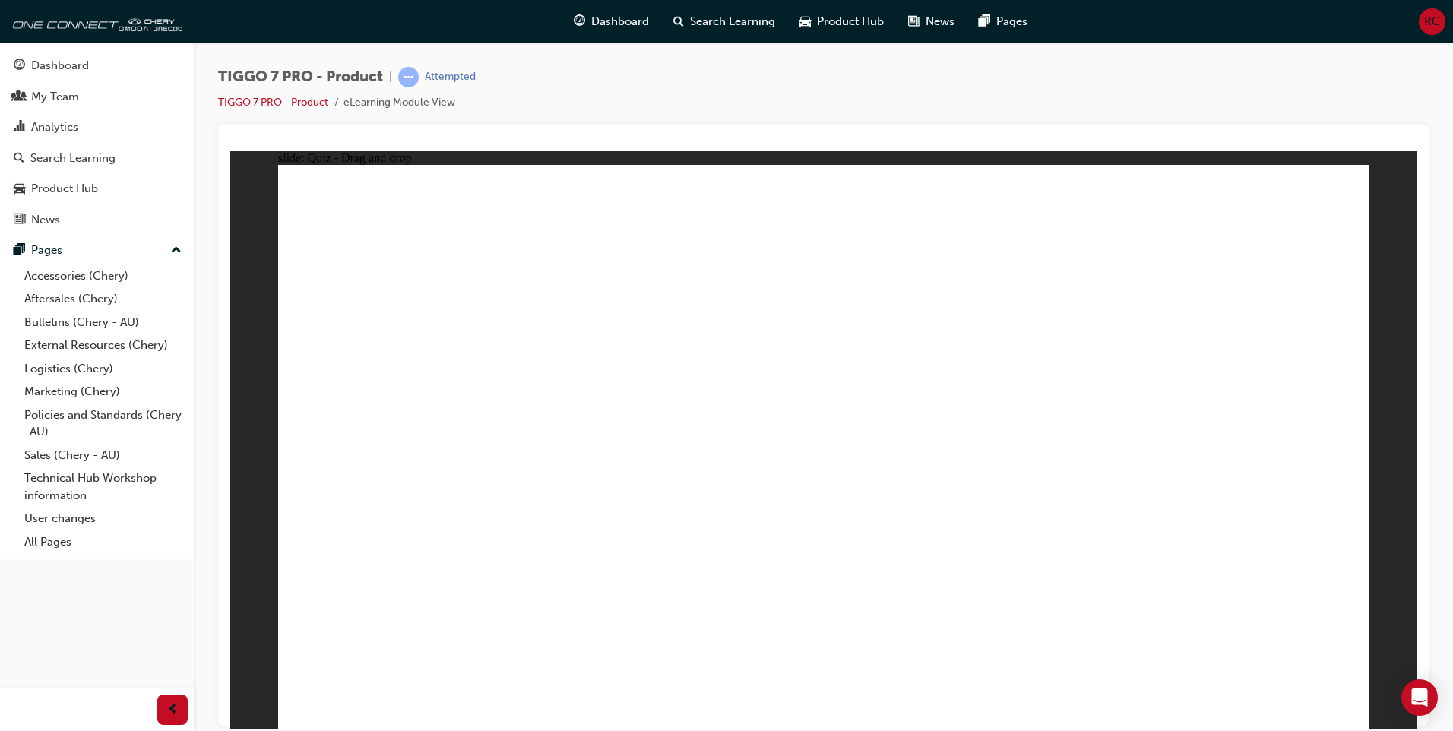
drag, startPoint x: 1259, startPoint y: 280, endPoint x: 875, endPoint y: 549, distance: 468.2
drag, startPoint x: 1027, startPoint y: 309, endPoint x: 372, endPoint y: 554, distance: 699.9
drag, startPoint x: 780, startPoint y: 309, endPoint x: 410, endPoint y: 582, distance: 459.7
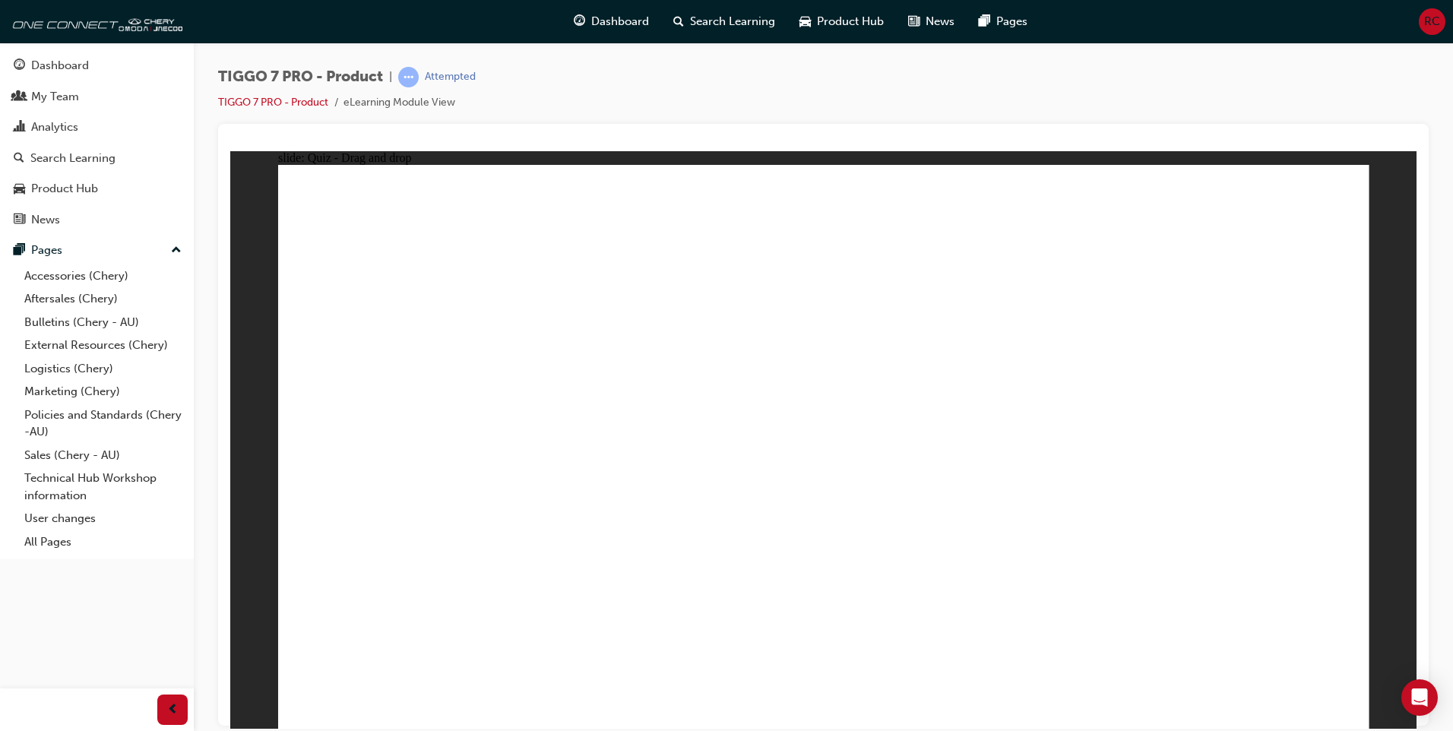
drag, startPoint x: 827, startPoint y: 220, endPoint x: 573, endPoint y: 562, distance: 425.2
drag, startPoint x: 772, startPoint y: 276, endPoint x: 602, endPoint y: 514, distance: 292.5
drag, startPoint x: 948, startPoint y: 324, endPoint x: 579, endPoint y: 578, distance: 447.9
drag, startPoint x: 927, startPoint y: 274, endPoint x: 567, endPoint y: 641, distance: 514.2
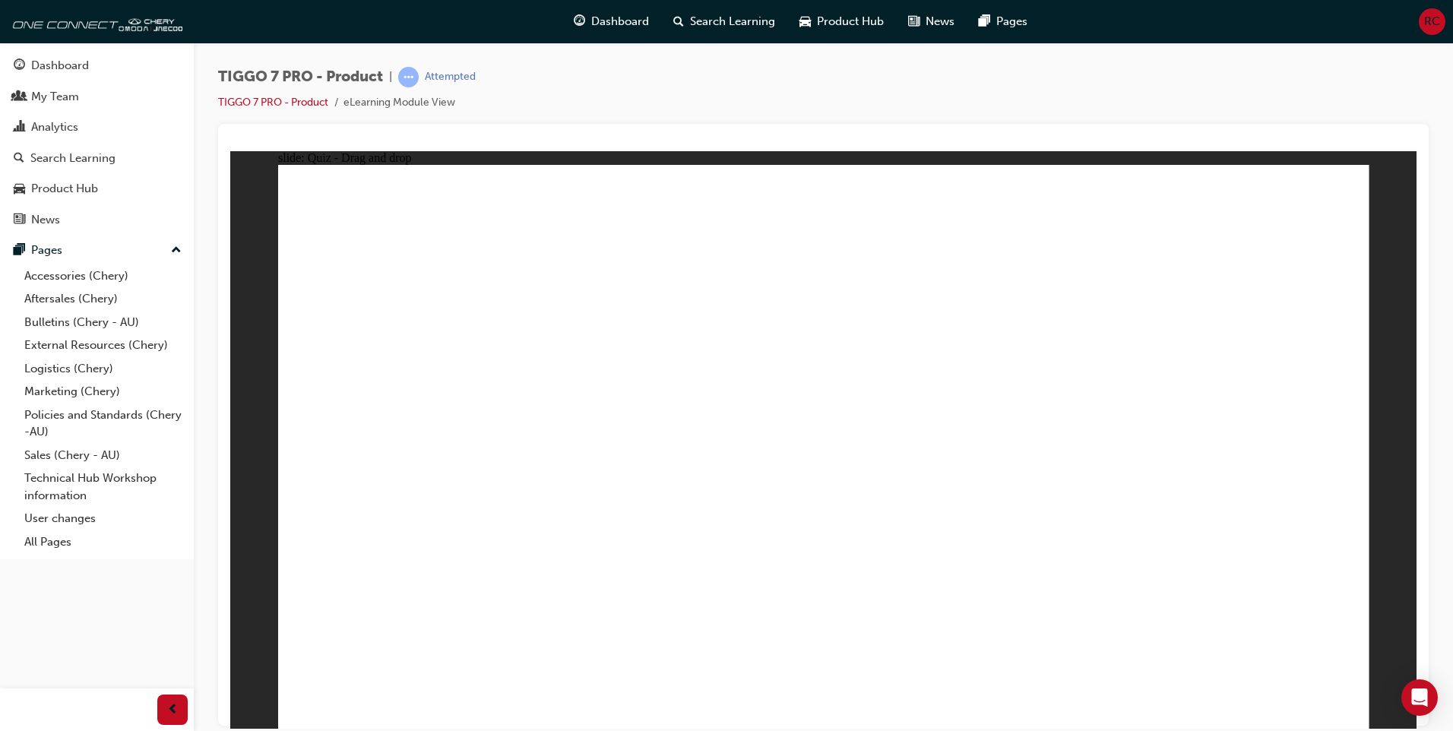
drag, startPoint x: 941, startPoint y: 268, endPoint x: 605, endPoint y: 638, distance: 500.2
drag, startPoint x: 910, startPoint y: 235, endPoint x: 629, endPoint y: 552, distance: 424.2
drag, startPoint x: 910, startPoint y: 277, endPoint x: 620, endPoint y: 547, distance: 396.8
drag, startPoint x: 1019, startPoint y: 227, endPoint x: 660, endPoint y: 542, distance: 477.6
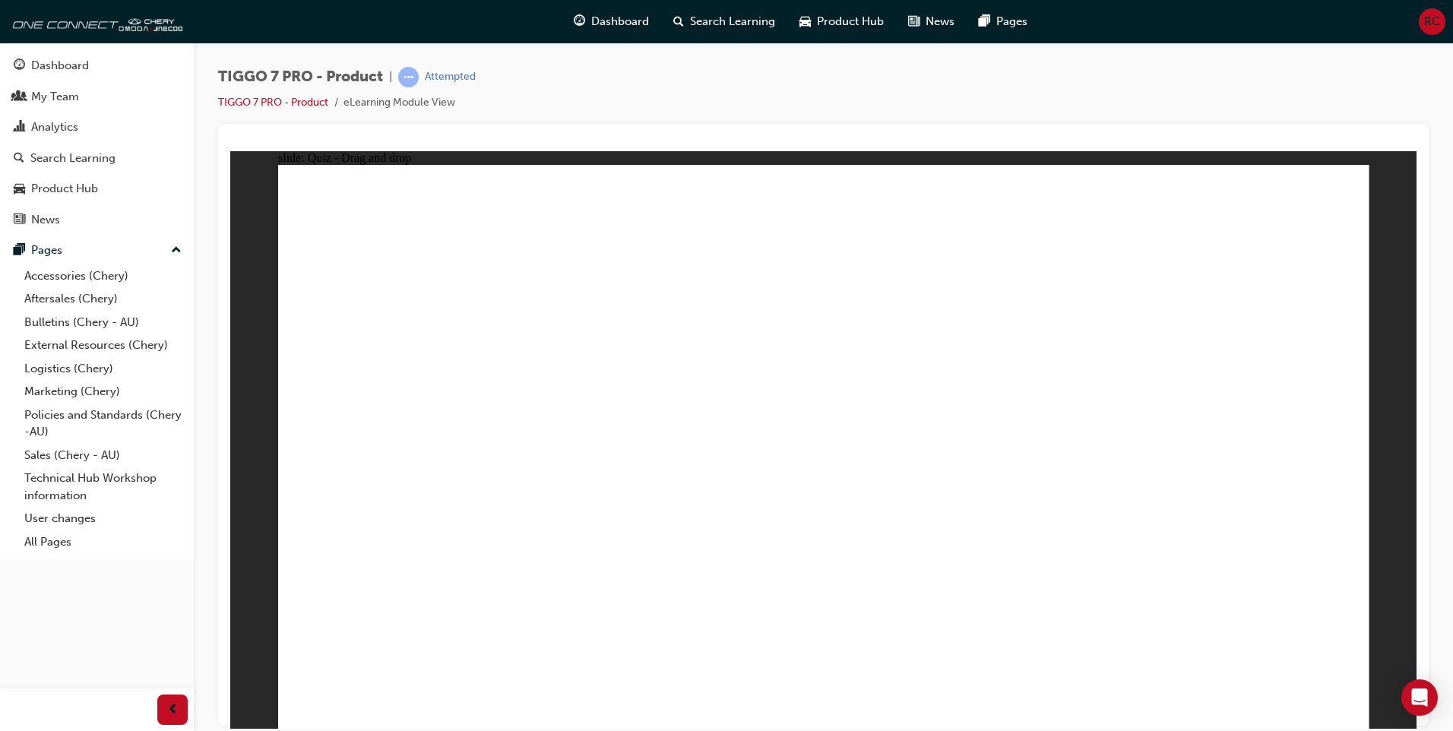
drag, startPoint x: 1056, startPoint y: 277, endPoint x: 638, endPoint y: 561, distance: 504.9
drag, startPoint x: 991, startPoint y: 324, endPoint x: 645, endPoint y: 557, distance: 417.1
drag, startPoint x: 1171, startPoint y: 219, endPoint x: 618, endPoint y: 568, distance: 654.3
drag, startPoint x: 1158, startPoint y: 276, endPoint x: 607, endPoint y: 544, distance: 612.7
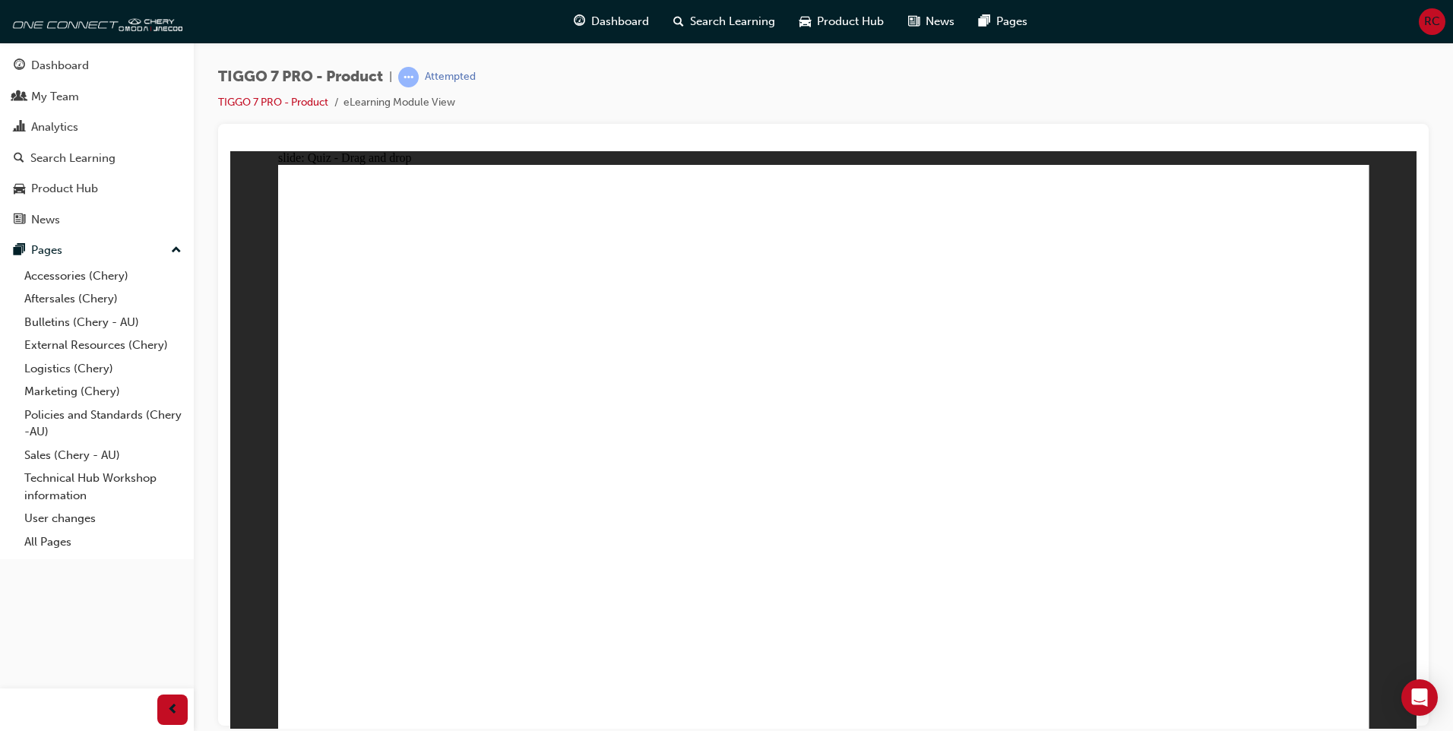
drag, startPoint x: 1150, startPoint y: 312, endPoint x: 514, endPoint y: 578, distance: 688.9
drag, startPoint x: 1269, startPoint y: 226, endPoint x: 558, endPoint y: 581, distance: 794.1
drag, startPoint x: 1294, startPoint y: 271, endPoint x: 634, endPoint y: 587, distance: 731.7
drag, startPoint x: 400, startPoint y: 542, endPoint x: 460, endPoint y: 600, distance: 83.3
drag, startPoint x: 412, startPoint y: 513, endPoint x: 898, endPoint y: 514, distance: 486.3
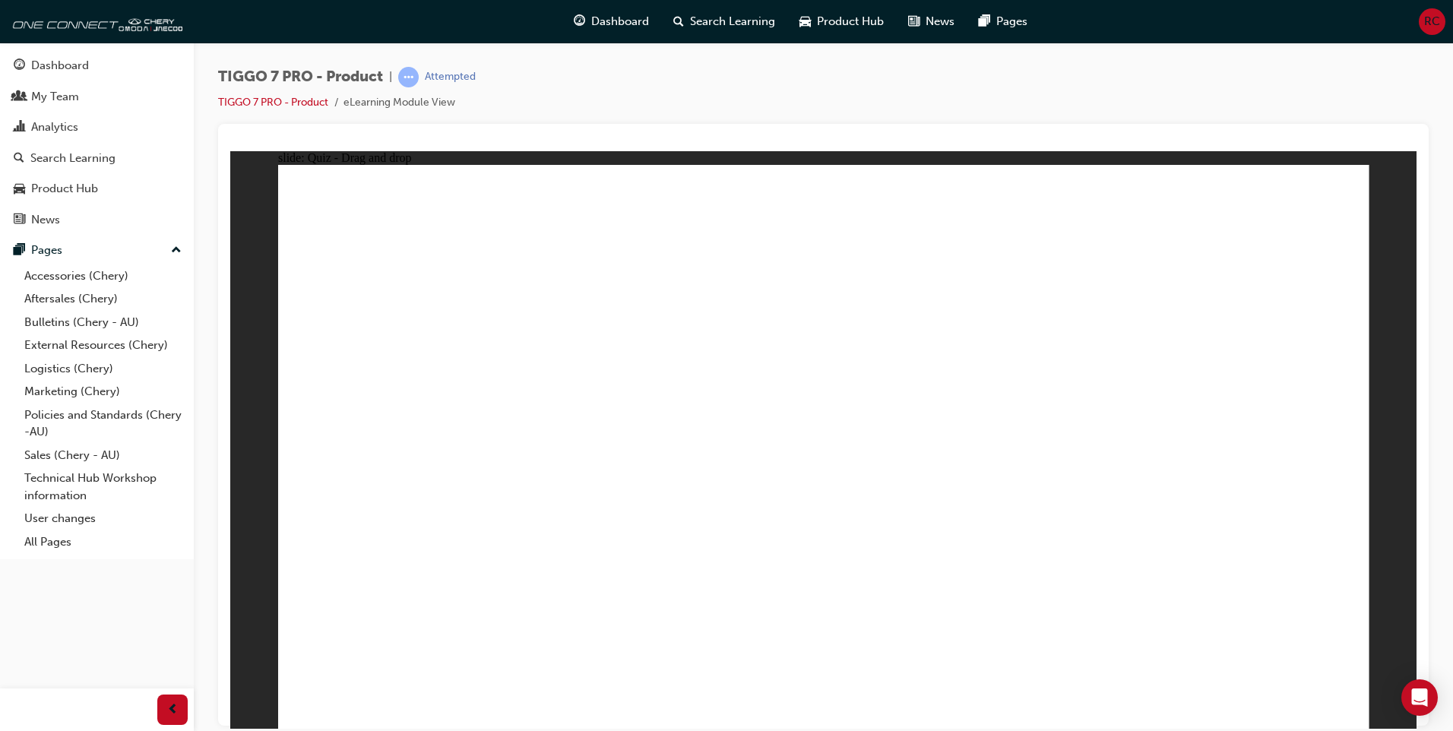
drag, startPoint x: 592, startPoint y: 544, endPoint x: 1004, endPoint y: 550, distance: 411.9
drag, startPoint x: 680, startPoint y: 575, endPoint x: 929, endPoint y: 566, distance: 249.4
drag, startPoint x: 1303, startPoint y: 251, endPoint x: 1057, endPoint y: 450, distance: 316.6
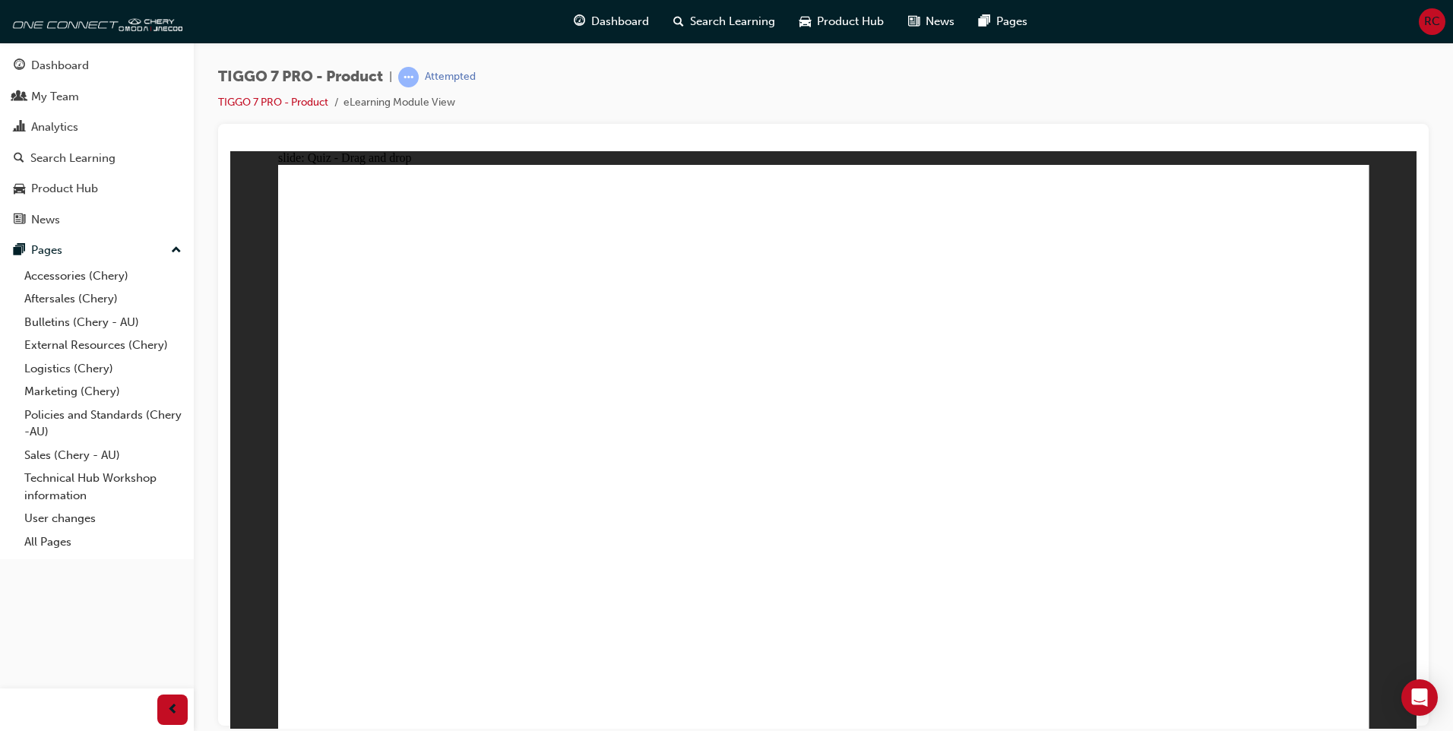
drag, startPoint x: 772, startPoint y: 258, endPoint x: 534, endPoint y: 441, distance: 299.7
drag, startPoint x: 1110, startPoint y: 260, endPoint x: 587, endPoint y: 460, distance: 559.7
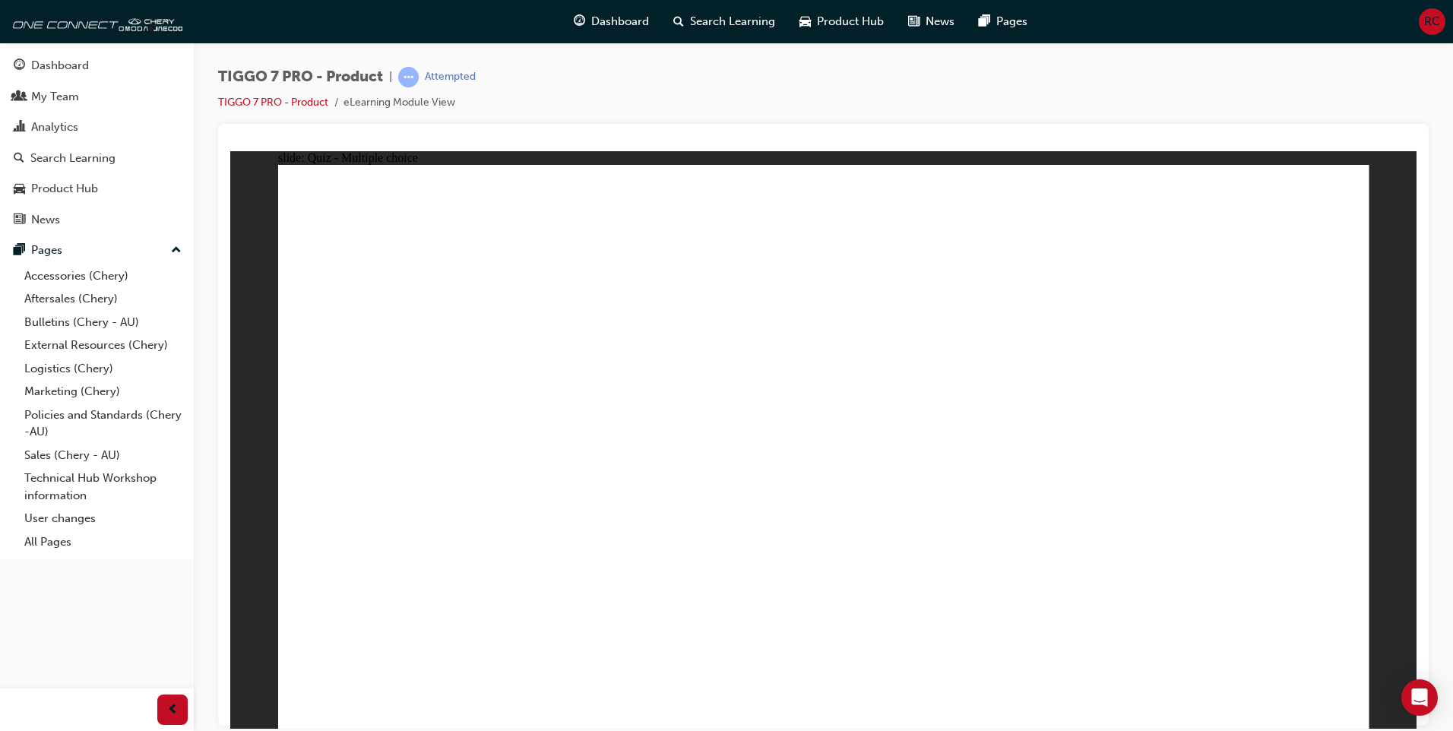
radio input "true"
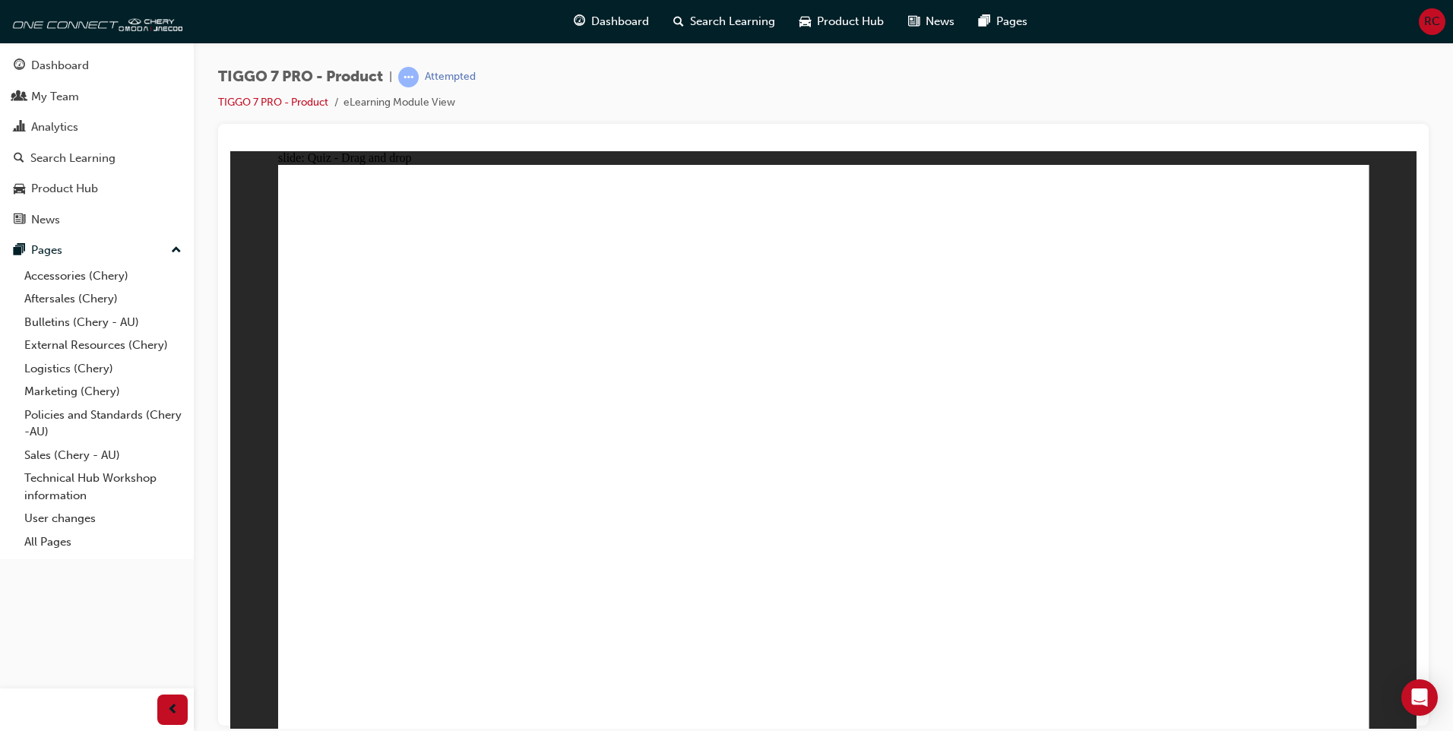
drag, startPoint x: 855, startPoint y: 232, endPoint x: 948, endPoint y: 527, distance: 310.0
drag, startPoint x: 859, startPoint y: 272, endPoint x: 937, endPoint y: 558, distance: 296.2
drag, startPoint x: 1072, startPoint y: 257, endPoint x: 1058, endPoint y: 576, distance: 319.5
drag, startPoint x: 1076, startPoint y: 220, endPoint x: 1054, endPoint y: 548, distance: 329.0
drag, startPoint x: 1075, startPoint y: 319, endPoint x: 1002, endPoint y: 629, distance: 318.5
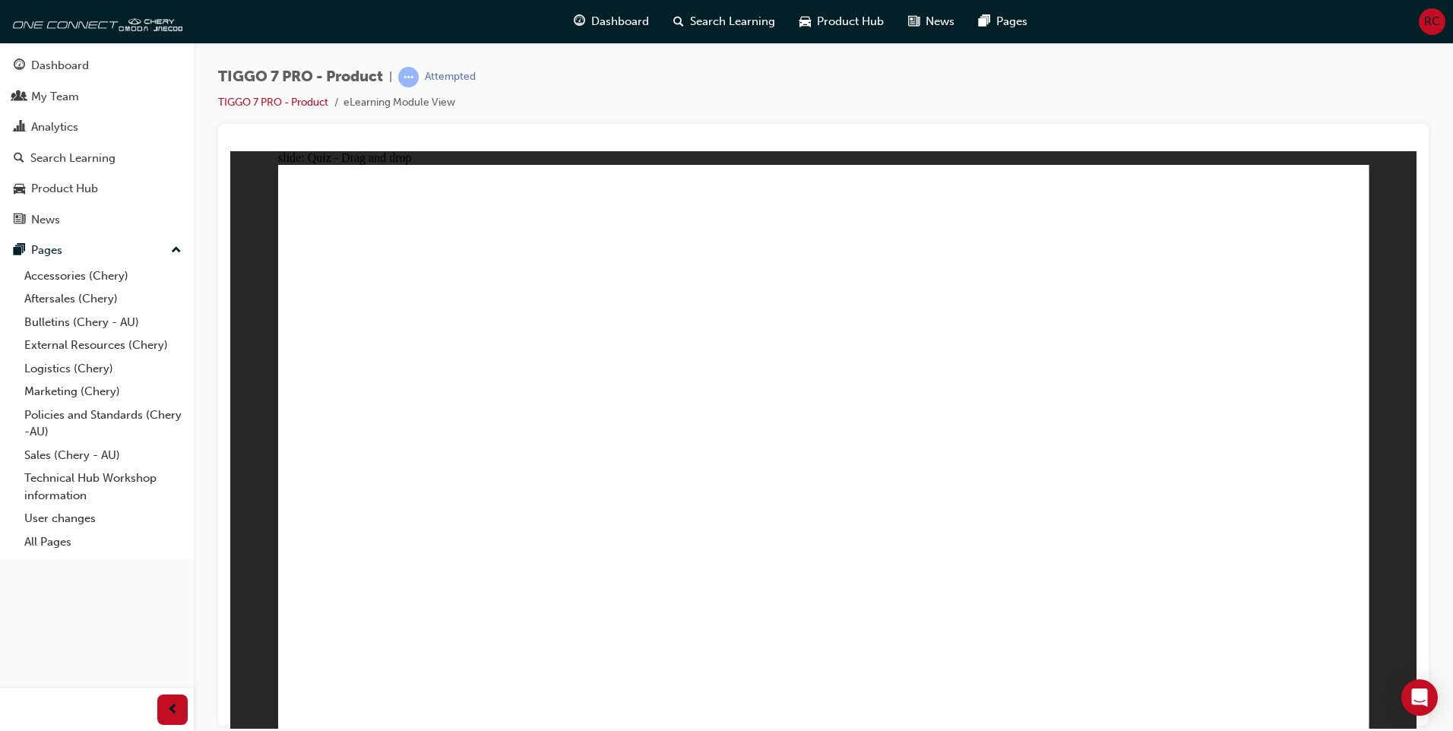
drag, startPoint x: 1273, startPoint y: 229, endPoint x: 1107, endPoint y: 569, distance: 377.9
drag, startPoint x: 1289, startPoint y: 252, endPoint x: 1019, endPoint y: 560, distance: 409.2
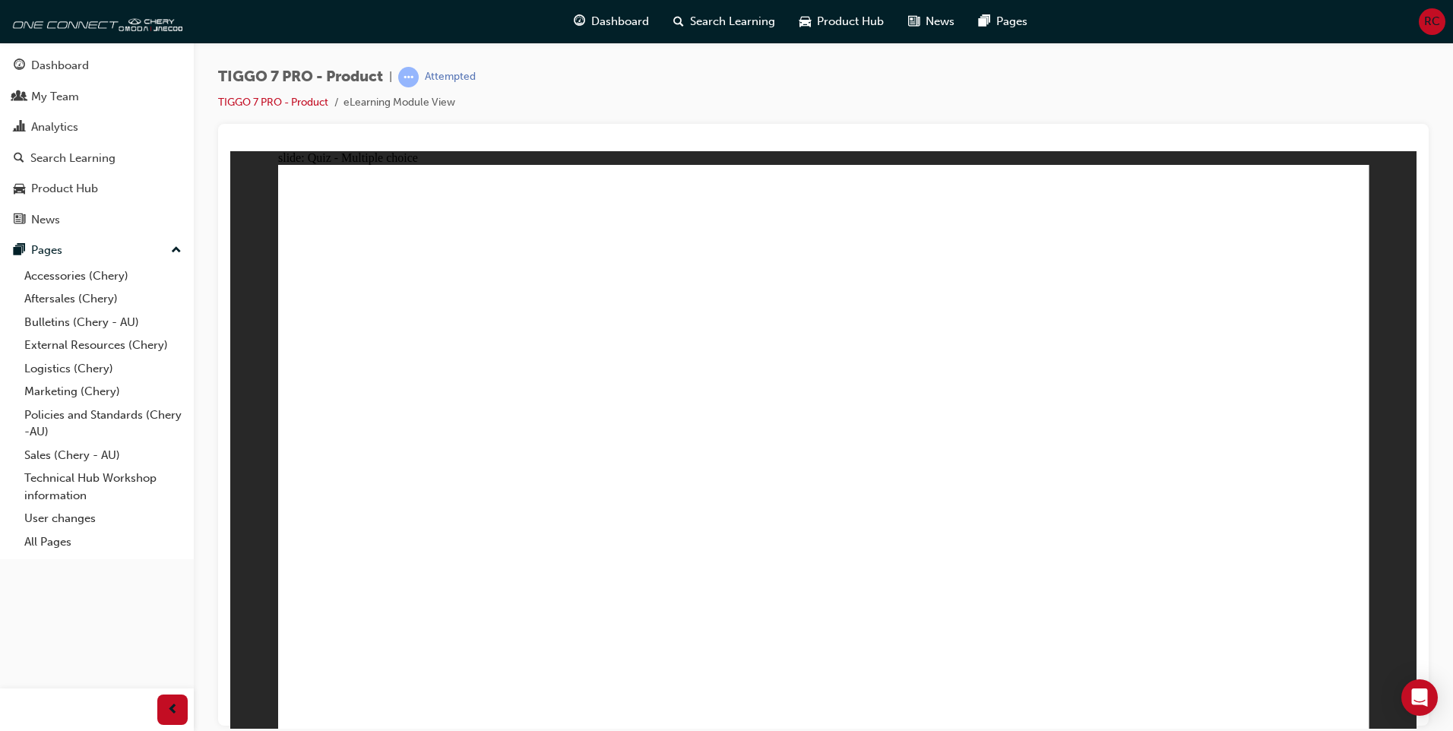
radio input "true"
drag, startPoint x: 927, startPoint y: 343, endPoint x: 846, endPoint y: 470, distance: 150.9
drag, startPoint x: 985, startPoint y: 229, endPoint x: 607, endPoint y: 475, distance: 450.4
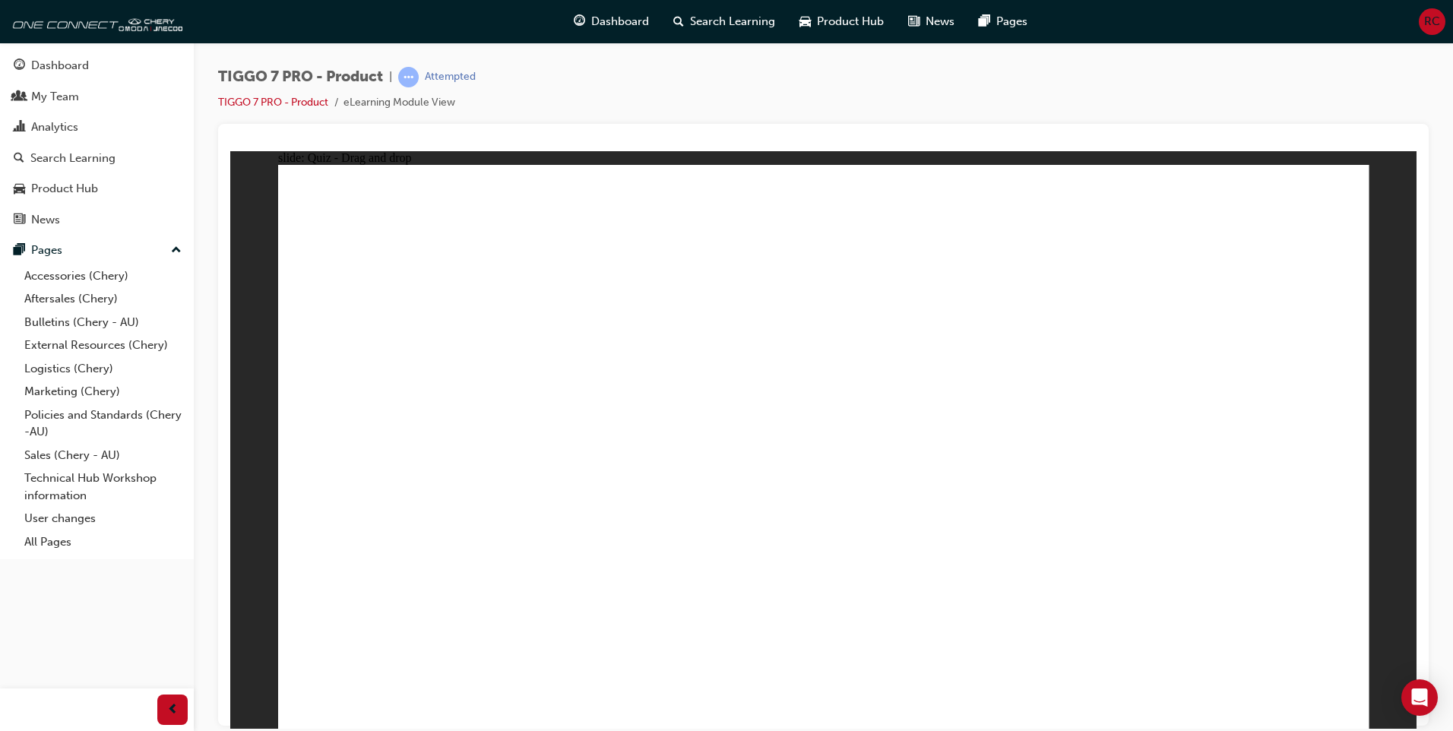
drag, startPoint x: 1143, startPoint y: 332, endPoint x: 1283, endPoint y: 462, distance: 190.9
drag, startPoint x: 1252, startPoint y: 253, endPoint x: 1061, endPoint y: 500, distance: 312.0
drag, startPoint x: 834, startPoint y: 252, endPoint x: 461, endPoint y: 495, distance: 445.1
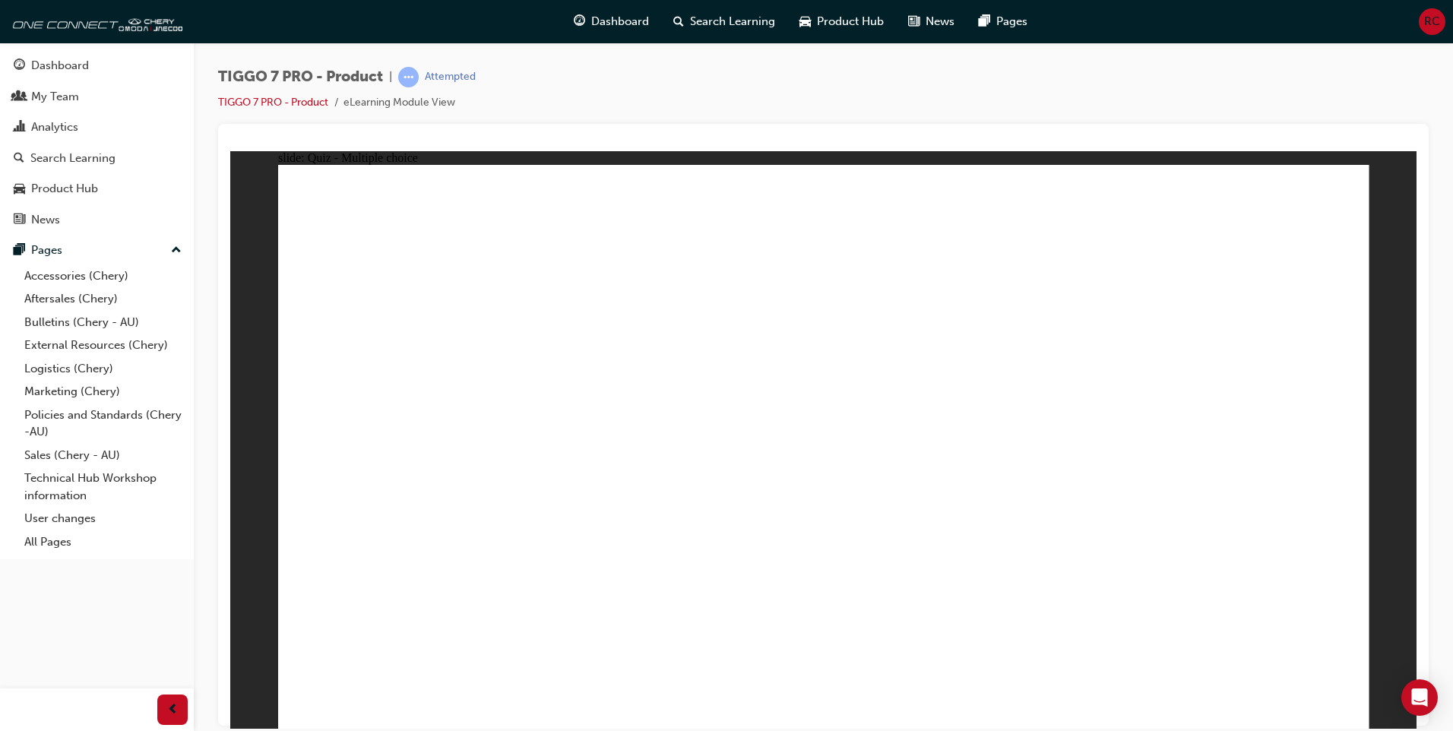
radio input "false"
radio input "true"
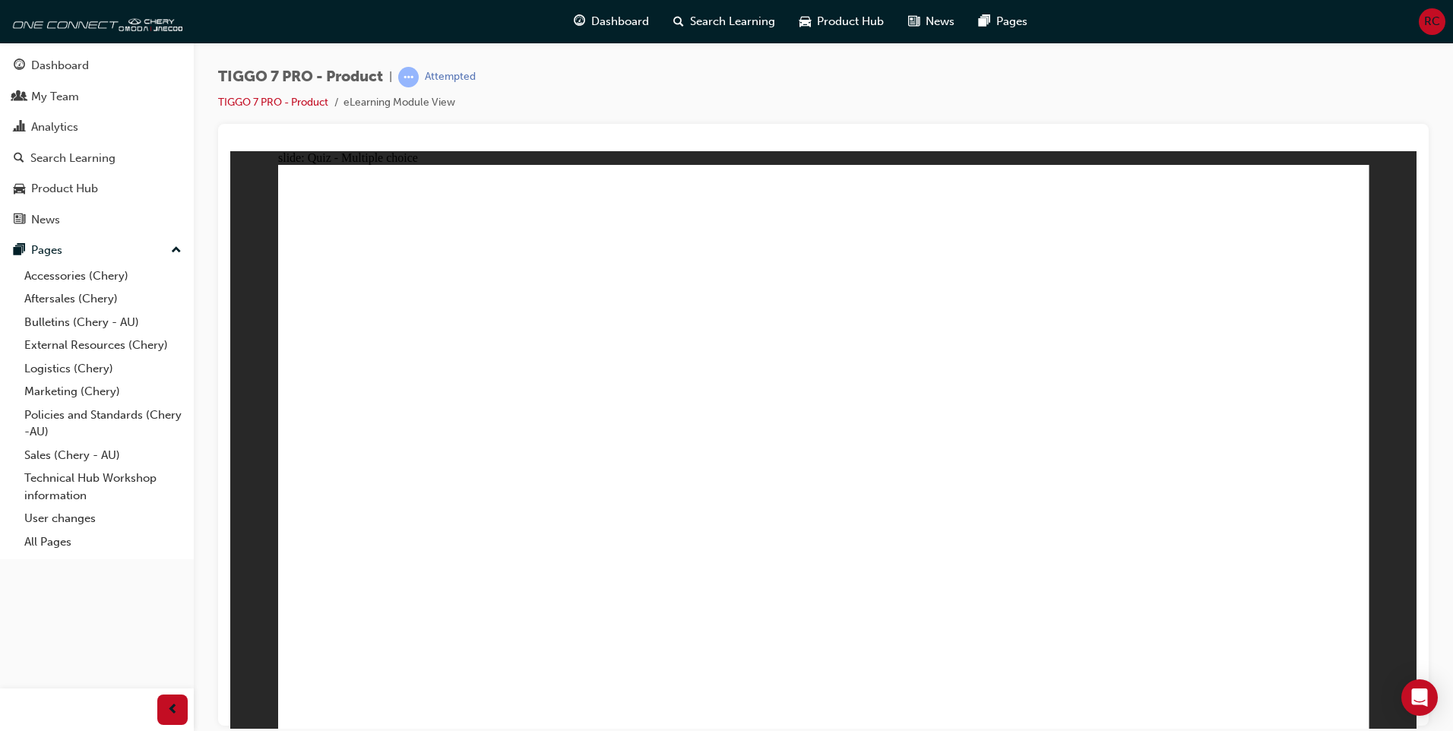
radio input "true"
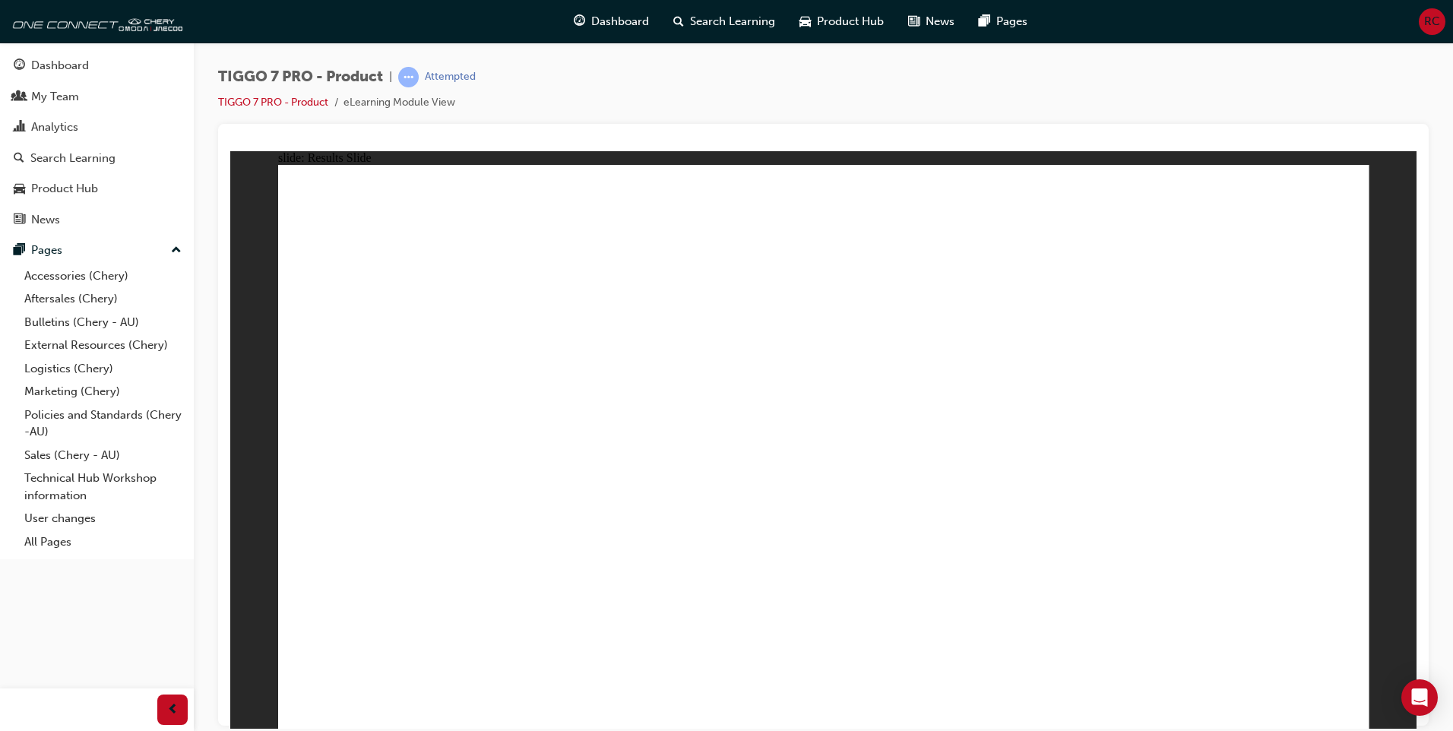
drag, startPoint x: 1260, startPoint y: 220, endPoint x: 662, endPoint y: 471, distance: 648.4
drag, startPoint x: 929, startPoint y: 353, endPoint x: 1077, endPoint y: 500, distance: 207.9
drag, startPoint x: 1182, startPoint y: 354, endPoint x: 926, endPoint y: 511, distance: 300.5
drag, startPoint x: 899, startPoint y: 258, endPoint x: 1251, endPoint y: 470, distance: 411.8
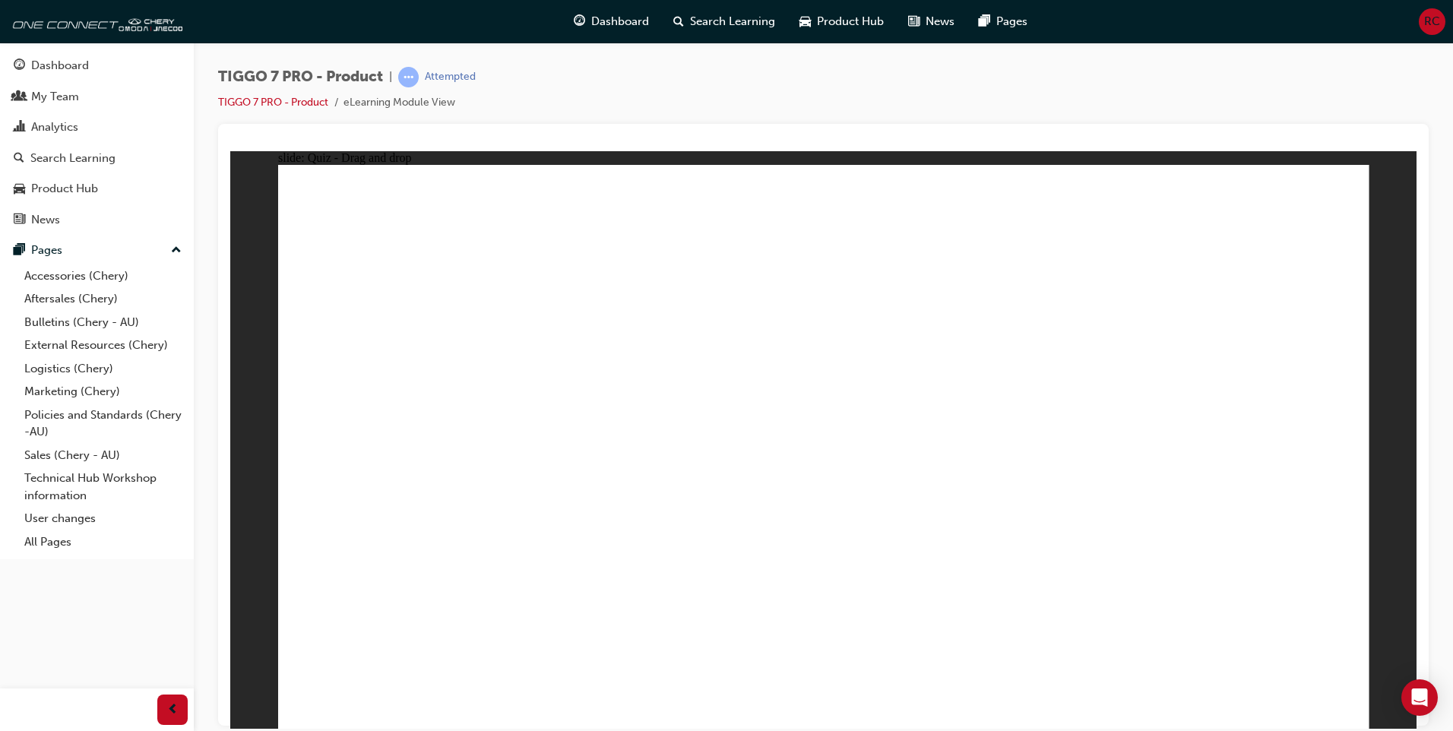
drag, startPoint x: 1049, startPoint y: 230, endPoint x: 464, endPoint y: 477, distance: 634.4
drag, startPoint x: 1285, startPoint y: 289, endPoint x: 917, endPoint y: 425, distance: 392.1
drag, startPoint x: 885, startPoint y: 293, endPoint x: 494, endPoint y: 508, distance: 446.9
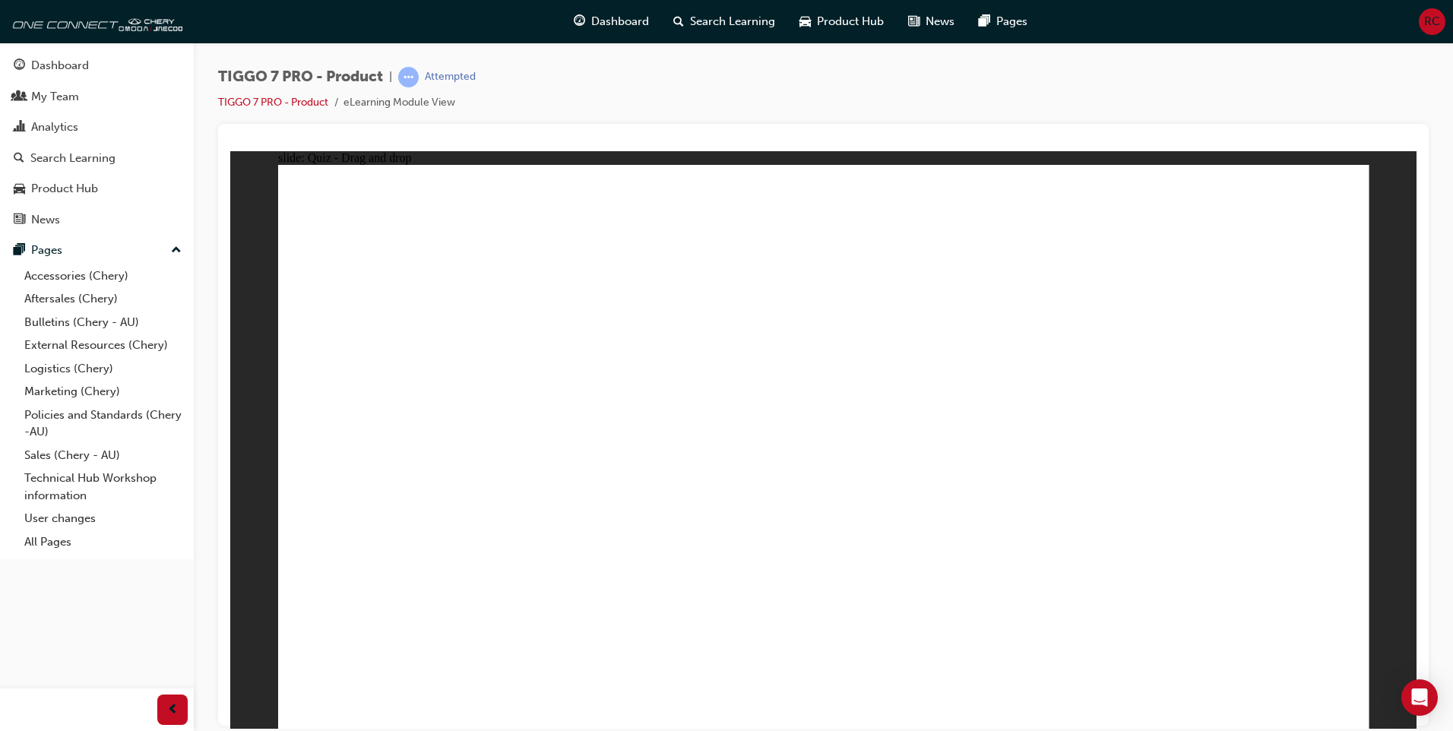
drag, startPoint x: 1060, startPoint y: 275, endPoint x: 456, endPoint y: 542, distance: 660.3
drag, startPoint x: 828, startPoint y: 218, endPoint x: 615, endPoint y: 524, distance: 373.3
drag, startPoint x: 813, startPoint y: 271, endPoint x: 866, endPoint y: 515, distance: 250.4
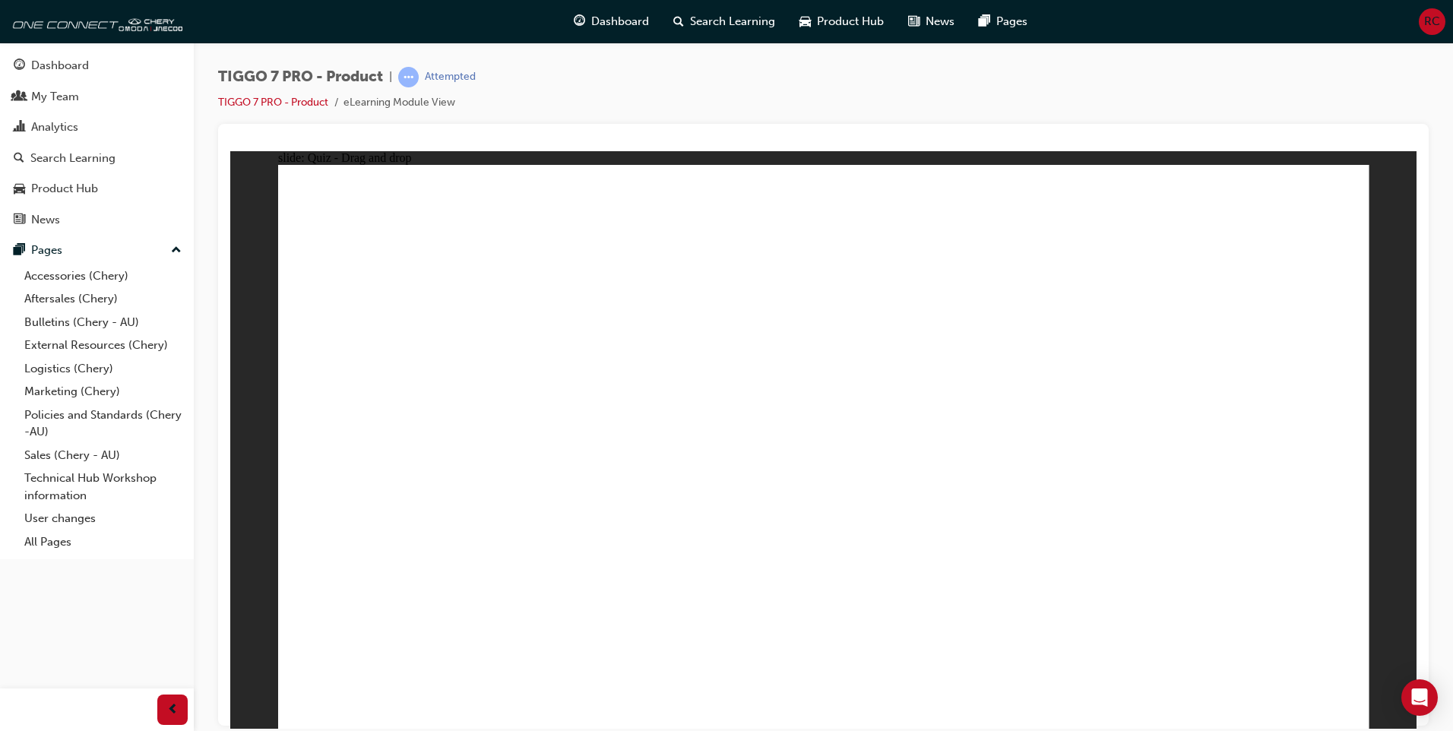
drag, startPoint x: 846, startPoint y: 508, endPoint x: 818, endPoint y: 220, distance: 289.3
drag, startPoint x: 927, startPoint y: 271, endPoint x: 492, endPoint y: 530, distance: 506.6
drag, startPoint x: 1058, startPoint y: 316, endPoint x: 957, endPoint y: 515, distance: 222.9
drag, startPoint x: 1258, startPoint y: 216, endPoint x: 944, endPoint y: 524, distance: 439.0
drag, startPoint x: 935, startPoint y: 318, endPoint x: 929, endPoint y: 587, distance: 269.1
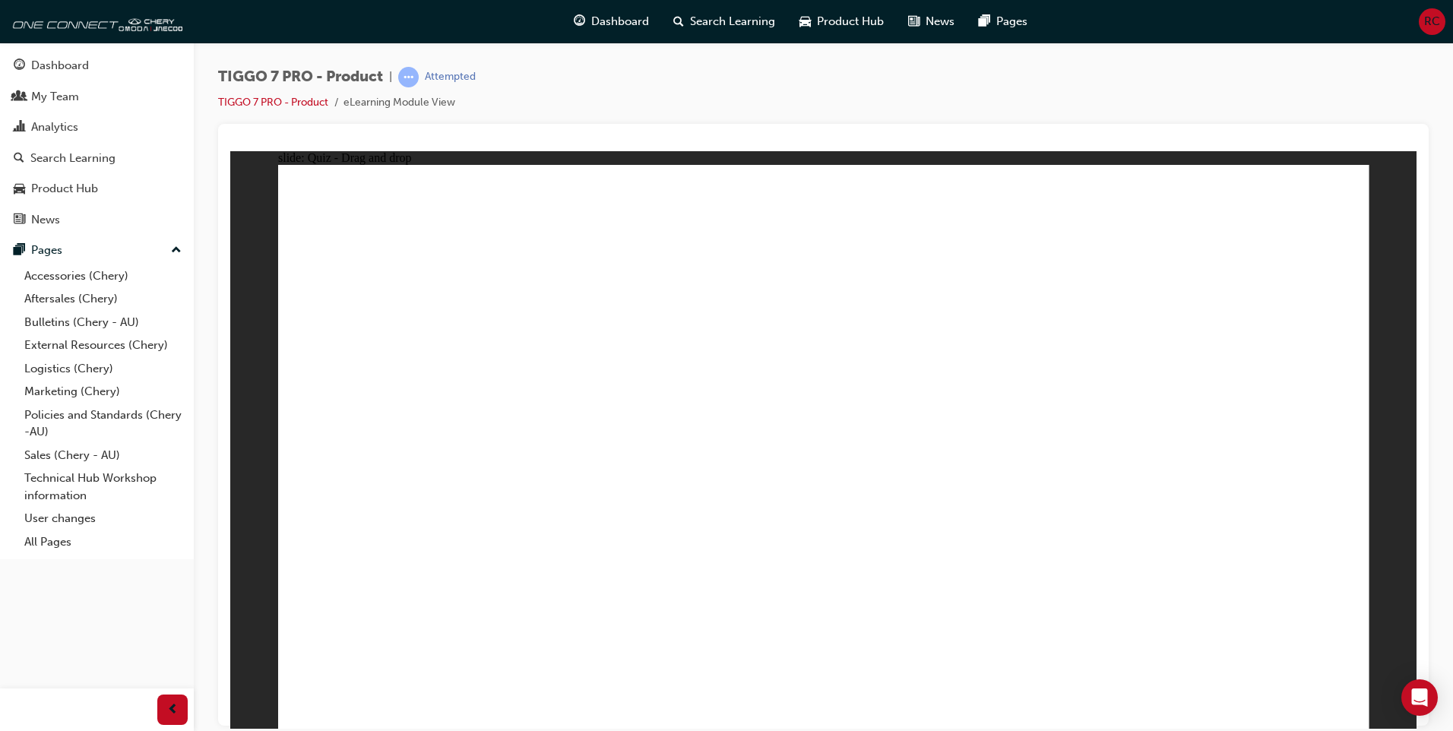
drag, startPoint x: 907, startPoint y: 220, endPoint x: 609, endPoint y: 539, distance: 436.5
drag, startPoint x: 1009, startPoint y: 218, endPoint x: 998, endPoint y: 574, distance: 356.5
drag, startPoint x: 1150, startPoint y: 223, endPoint x: 852, endPoint y: 577, distance: 463.8
drag, startPoint x: 1058, startPoint y: 262, endPoint x: 637, endPoint y: 518, distance: 493.4
drag, startPoint x: 1180, startPoint y: 269, endPoint x: 628, endPoint y: 520, distance: 607.0
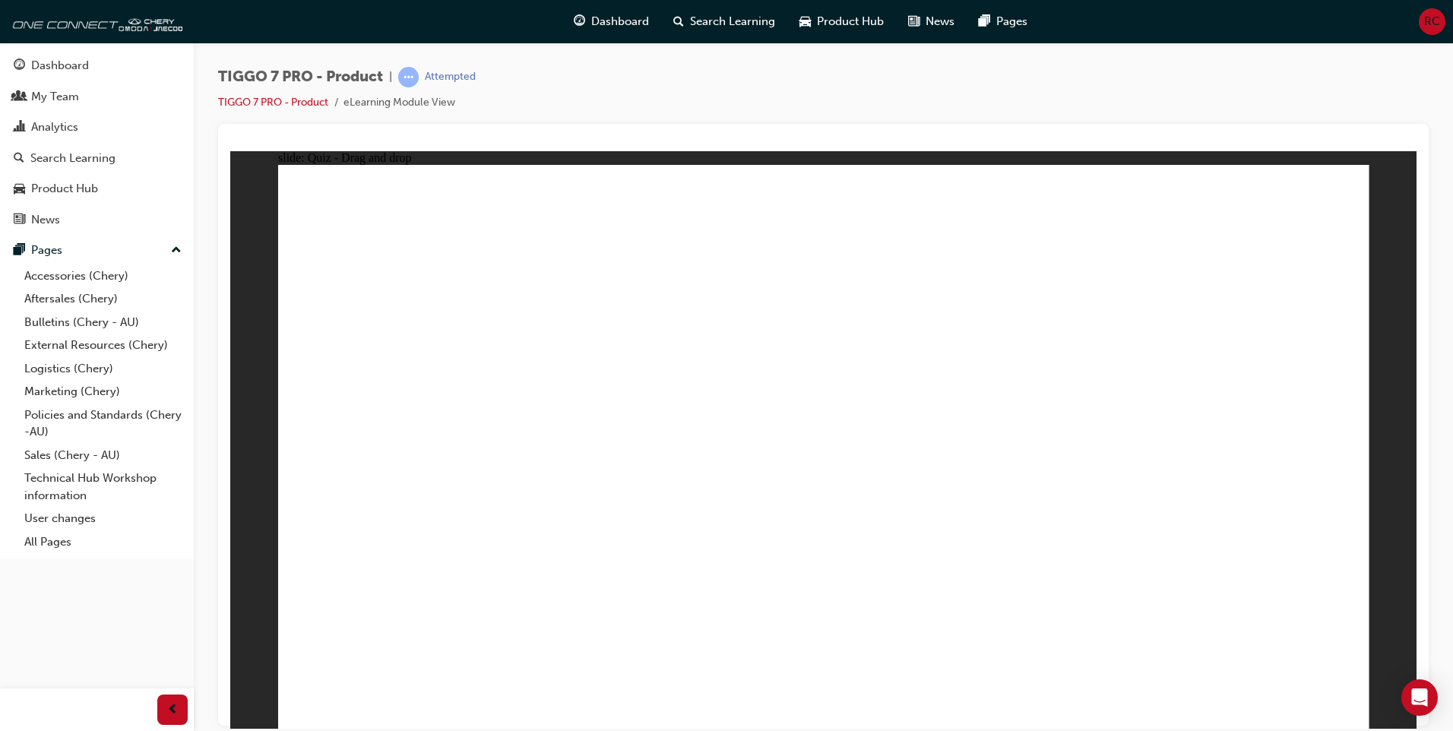
drag, startPoint x: 1259, startPoint y: 303, endPoint x: 1025, endPoint y: 577, distance: 360.6
drag, startPoint x: 1260, startPoint y: 285, endPoint x: 1001, endPoint y: 525, distance: 353.3
drag, startPoint x: 824, startPoint y: 267, endPoint x: 388, endPoint y: 453, distance: 473.9
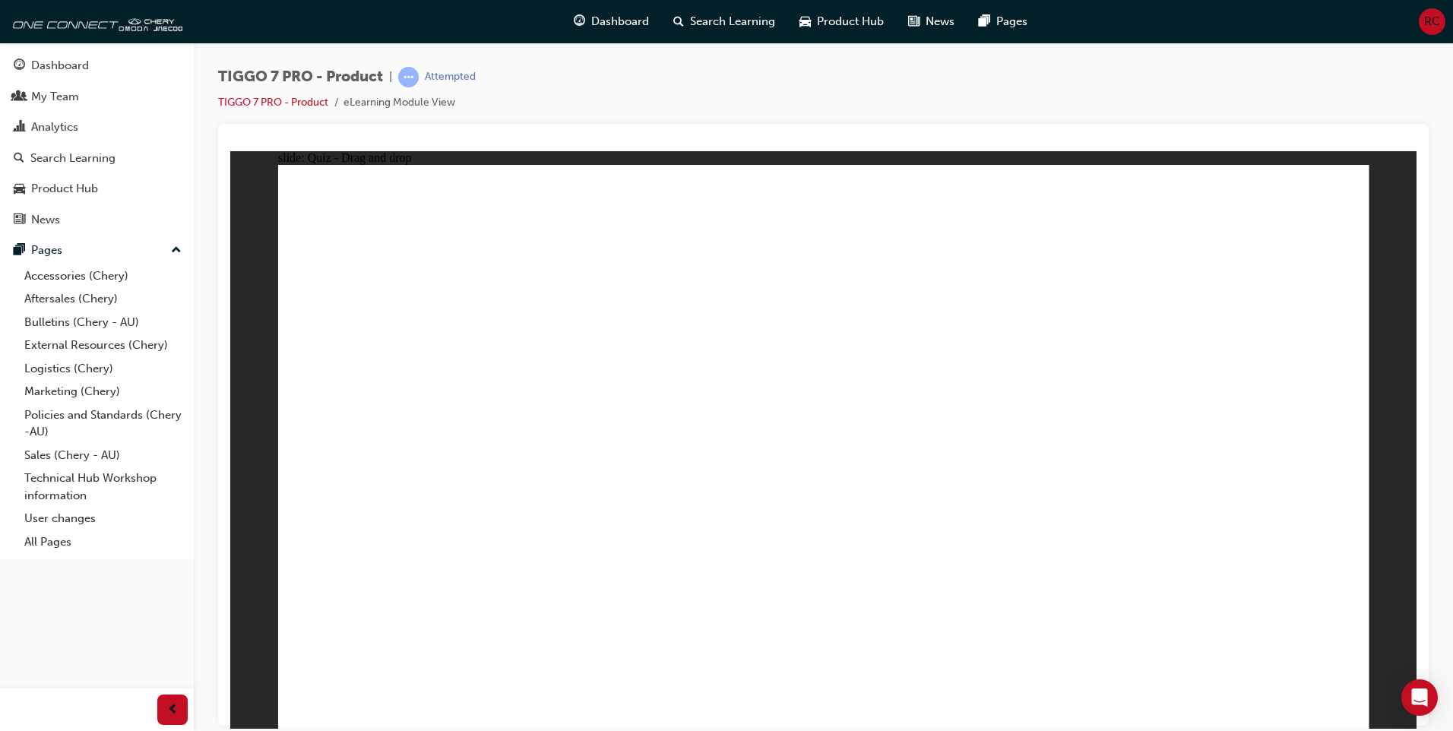
drag, startPoint x: 1073, startPoint y: 248, endPoint x: 663, endPoint y: 426, distance: 446.2
radio input "true"
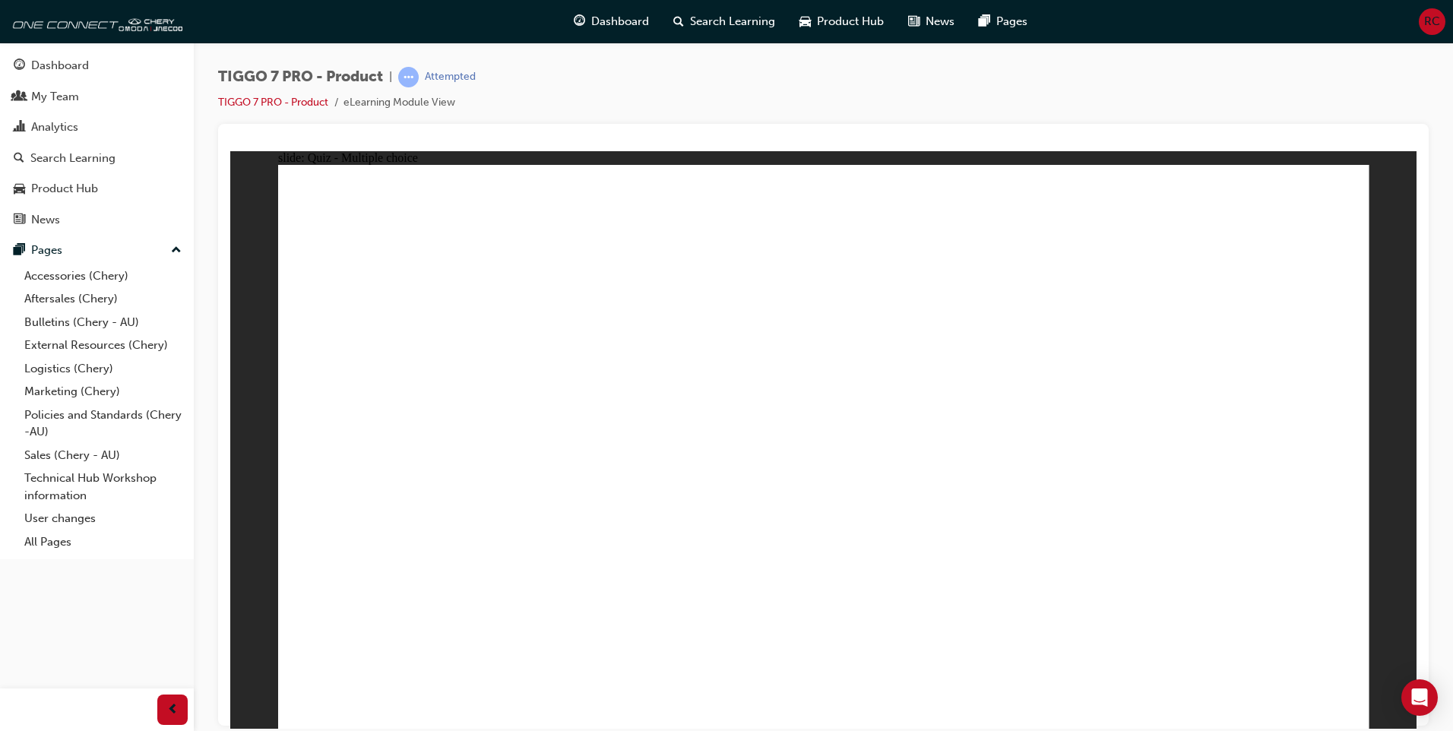
drag, startPoint x: 910, startPoint y: 221, endPoint x: 1049, endPoint y: 620, distance: 422.7
drag, startPoint x: 850, startPoint y: 274, endPoint x: 924, endPoint y: 555, distance: 291.4
drag, startPoint x: 1017, startPoint y: 216, endPoint x: 1006, endPoint y: 554, distance: 338.3
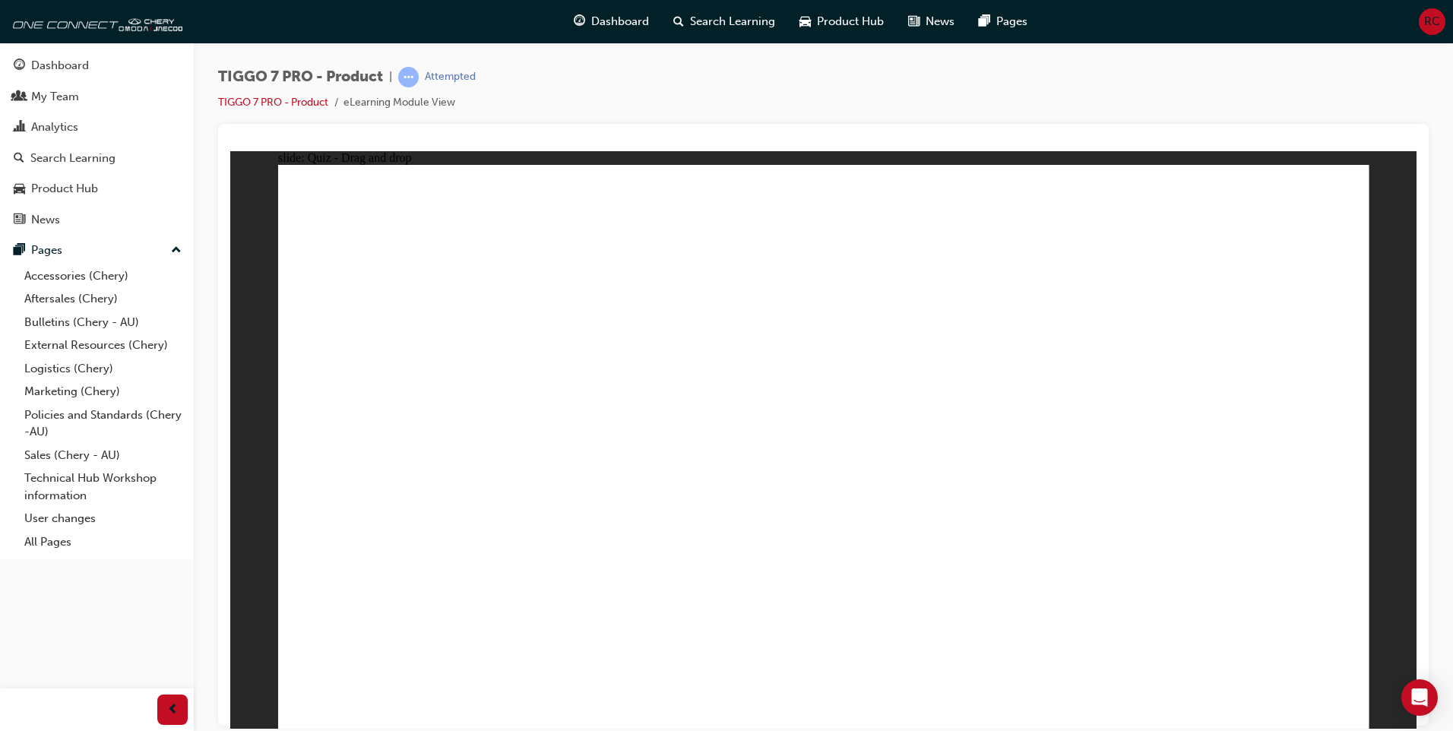
drag, startPoint x: 1033, startPoint y: 256, endPoint x: 978, endPoint y: 617, distance: 365.2
drag, startPoint x: 1029, startPoint y: 313, endPoint x: 967, endPoint y: 576, distance: 270.0
drag, startPoint x: 1171, startPoint y: 218, endPoint x: 1004, endPoint y: 576, distance: 394.7
drag, startPoint x: 1283, startPoint y: 263, endPoint x: 1009, endPoint y: 606, distance: 438.9
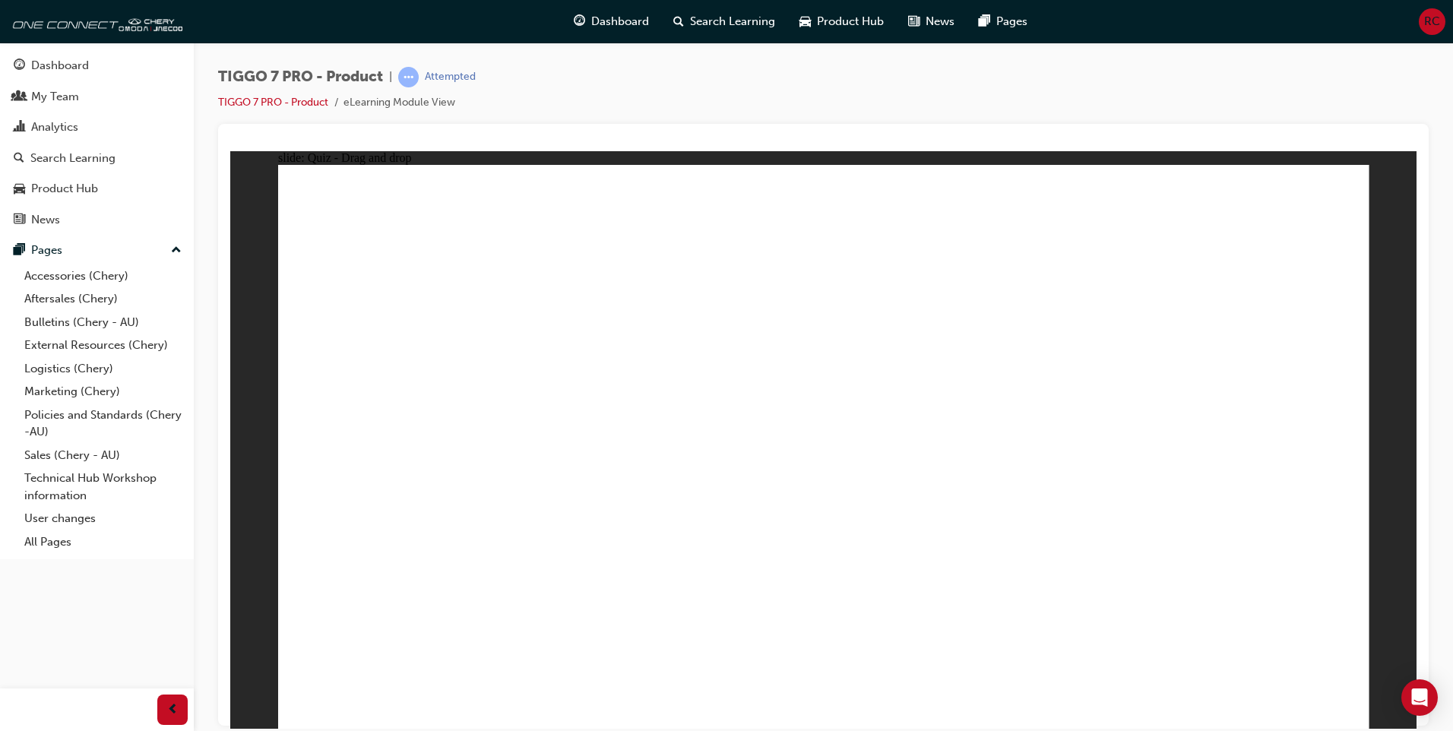
radio input "true"
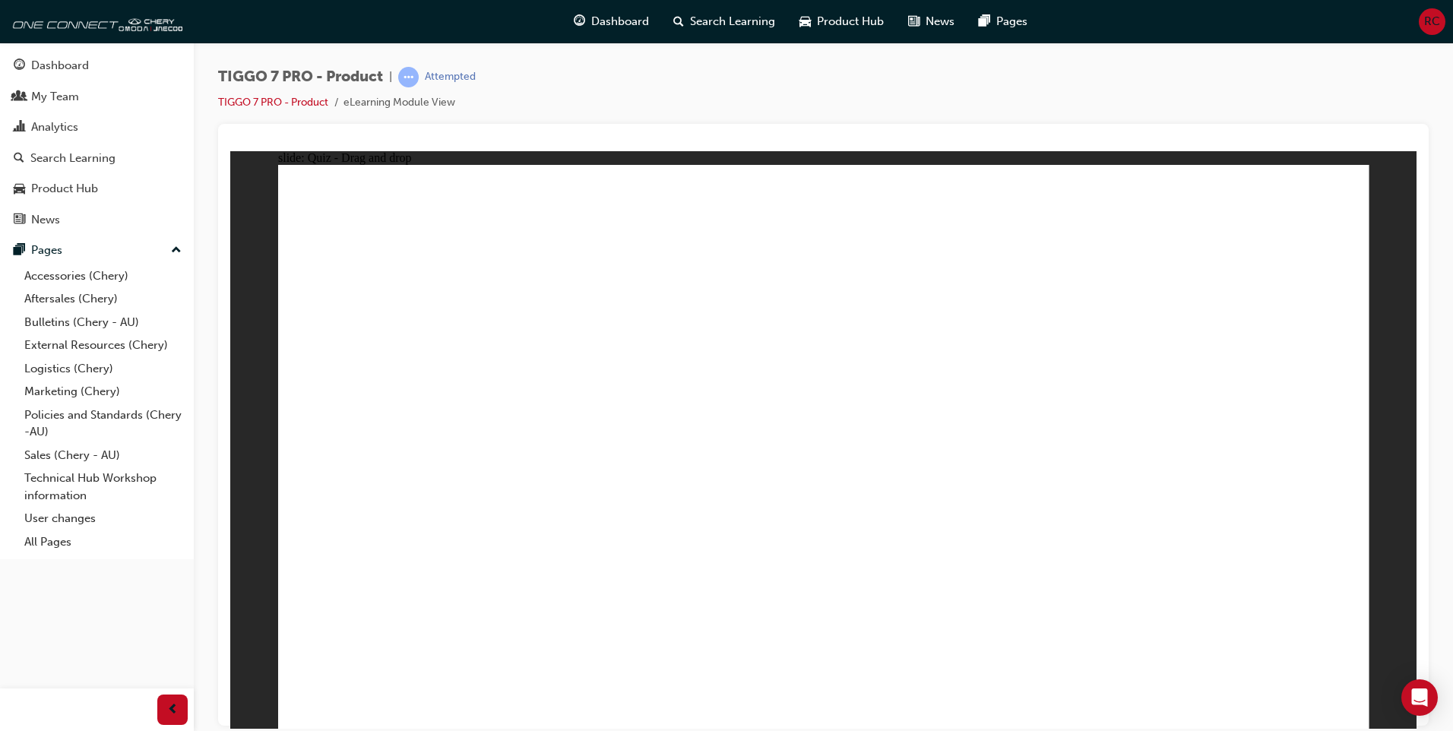
drag, startPoint x: 932, startPoint y: 331, endPoint x: 862, endPoint y: 464, distance: 150.2
drag, startPoint x: 1171, startPoint y: 350, endPoint x: 1289, endPoint y: 461, distance: 162.3
drag, startPoint x: 1023, startPoint y: 240, endPoint x: 635, endPoint y: 492, distance: 462.4
drag, startPoint x: 1273, startPoint y: 256, endPoint x: 432, endPoint y: 515, distance: 880.1
drag, startPoint x: 885, startPoint y: 311, endPoint x: 1043, endPoint y: 475, distance: 227.8
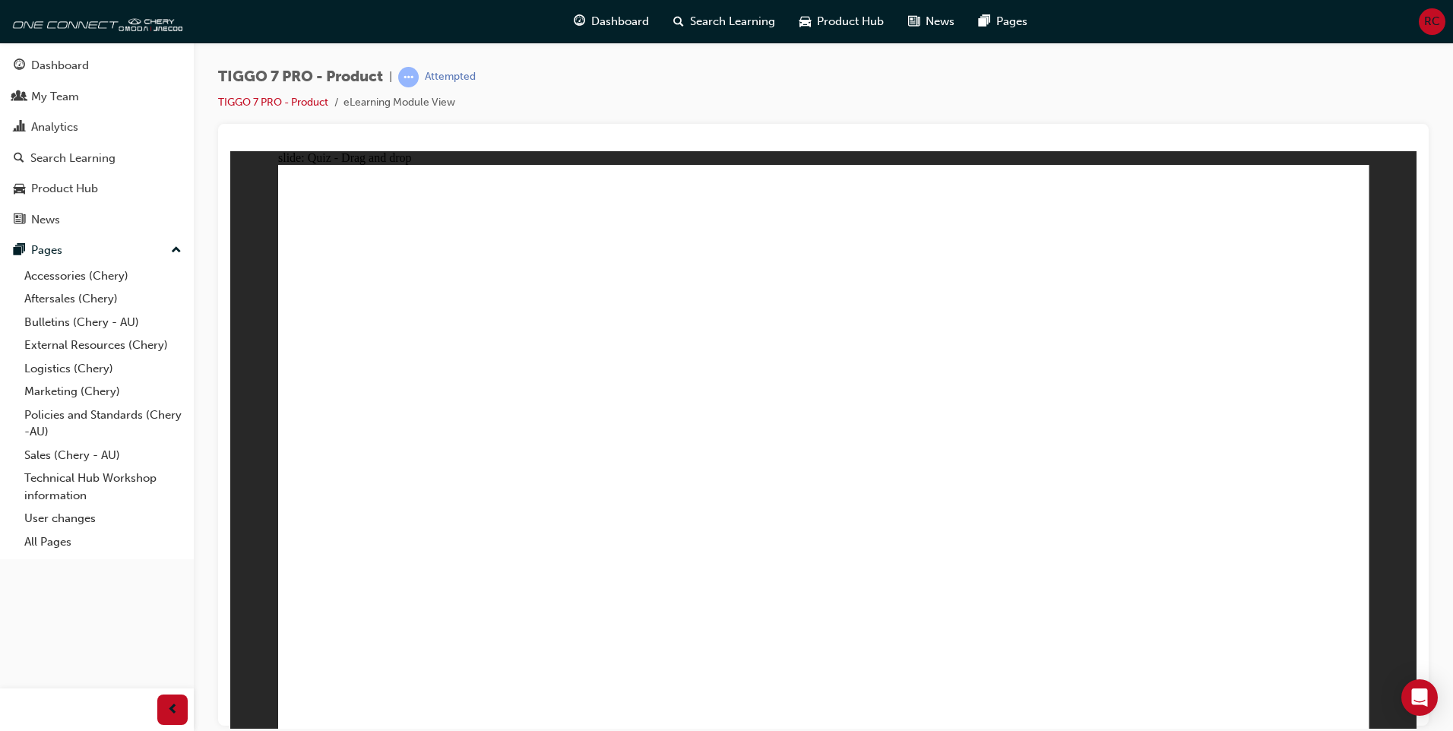
radio input "true"
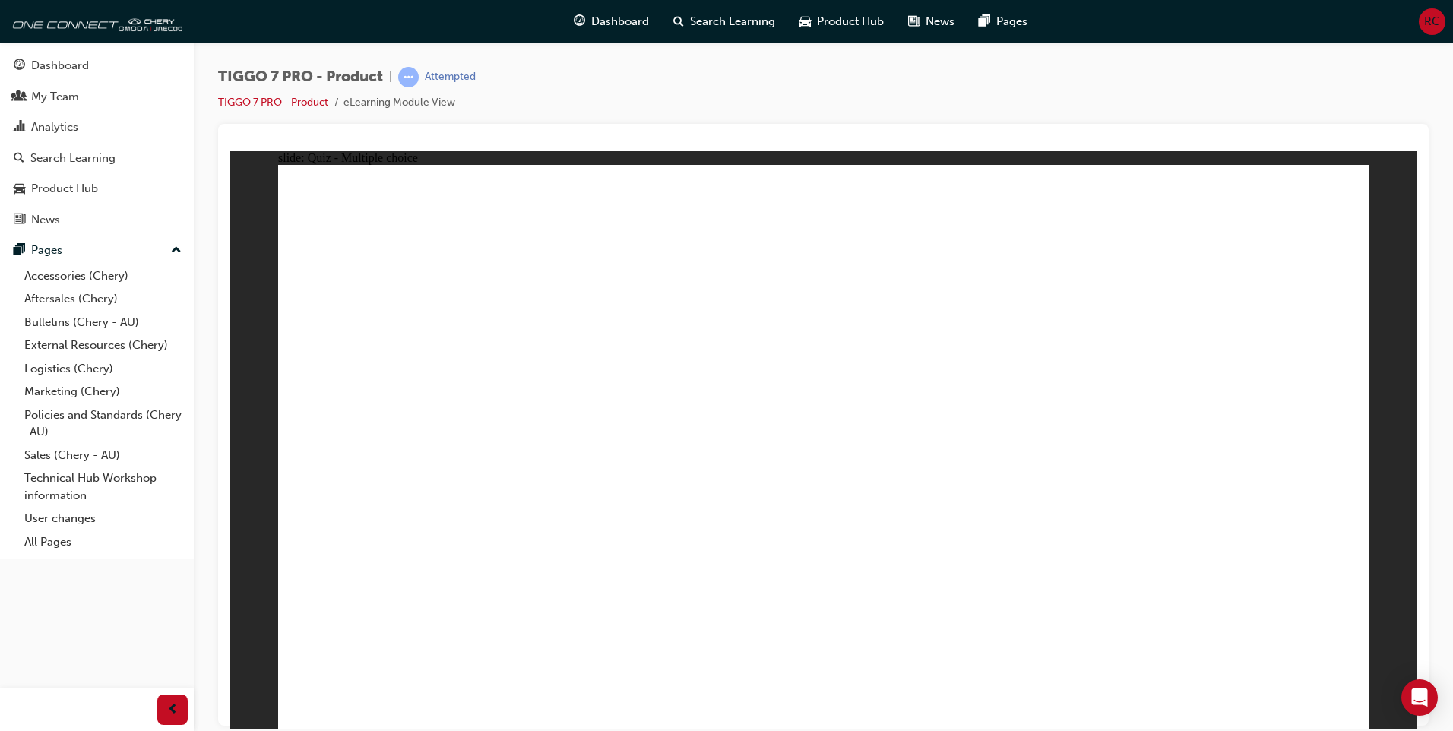
radio input "true"
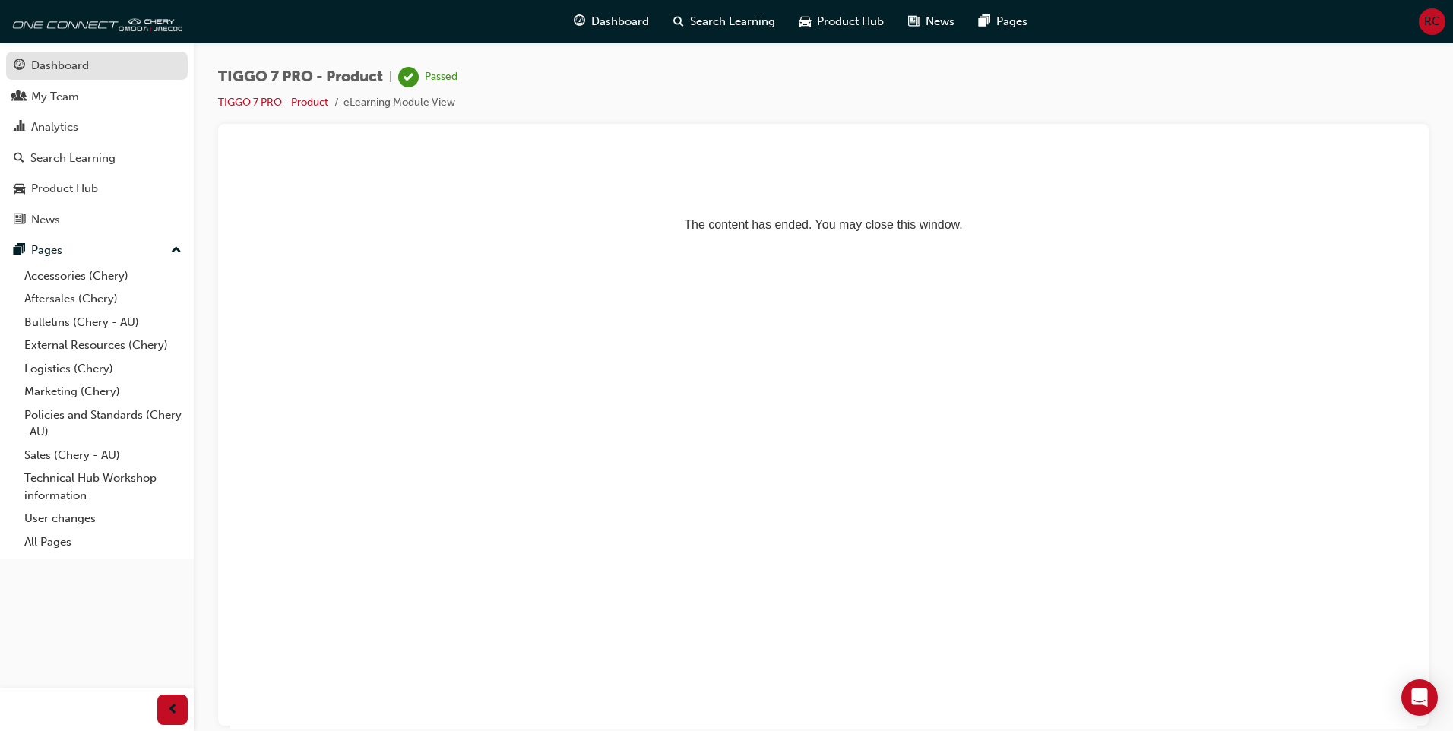
click at [36, 68] on div "Dashboard" at bounding box center [60, 65] width 58 height 17
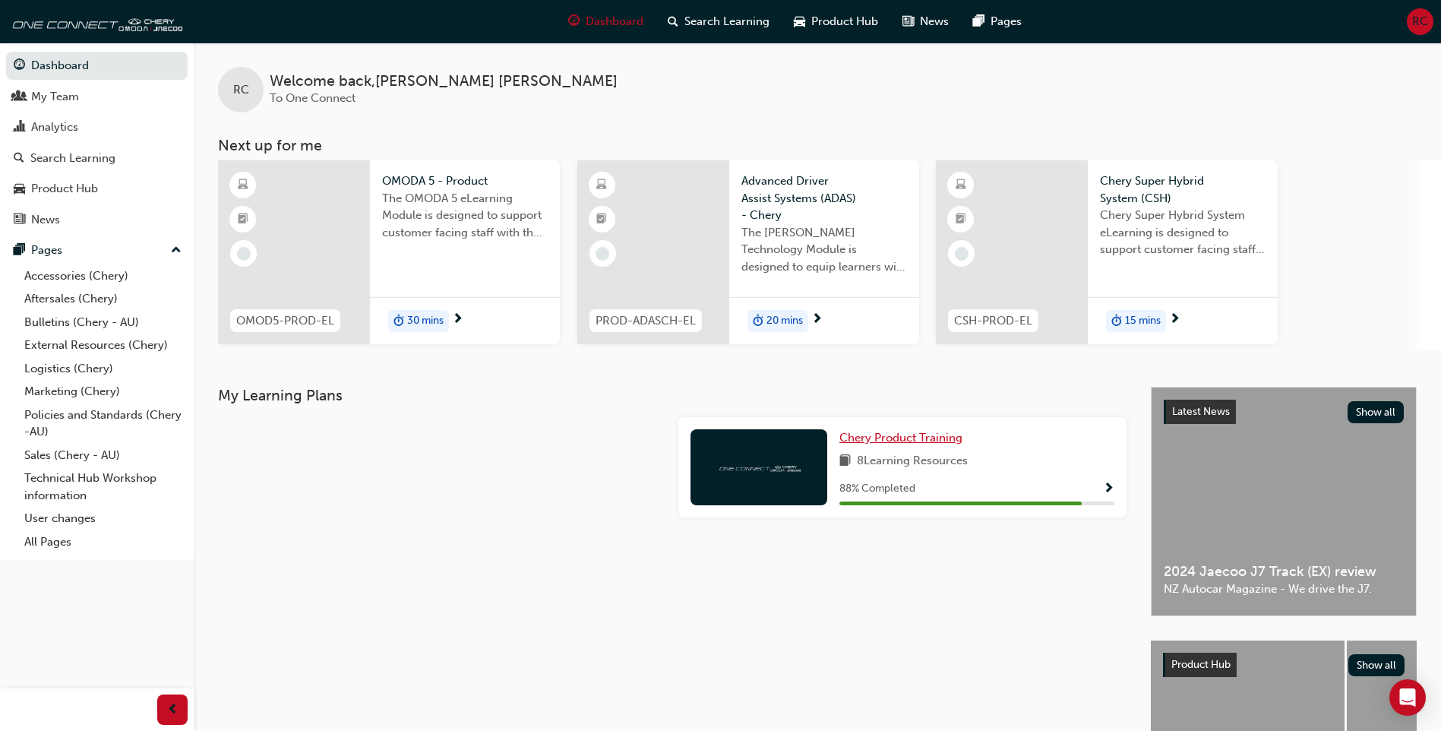
click at [906, 435] on span "Chery Product Training" at bounding box center [901, 438] width 123 height 14
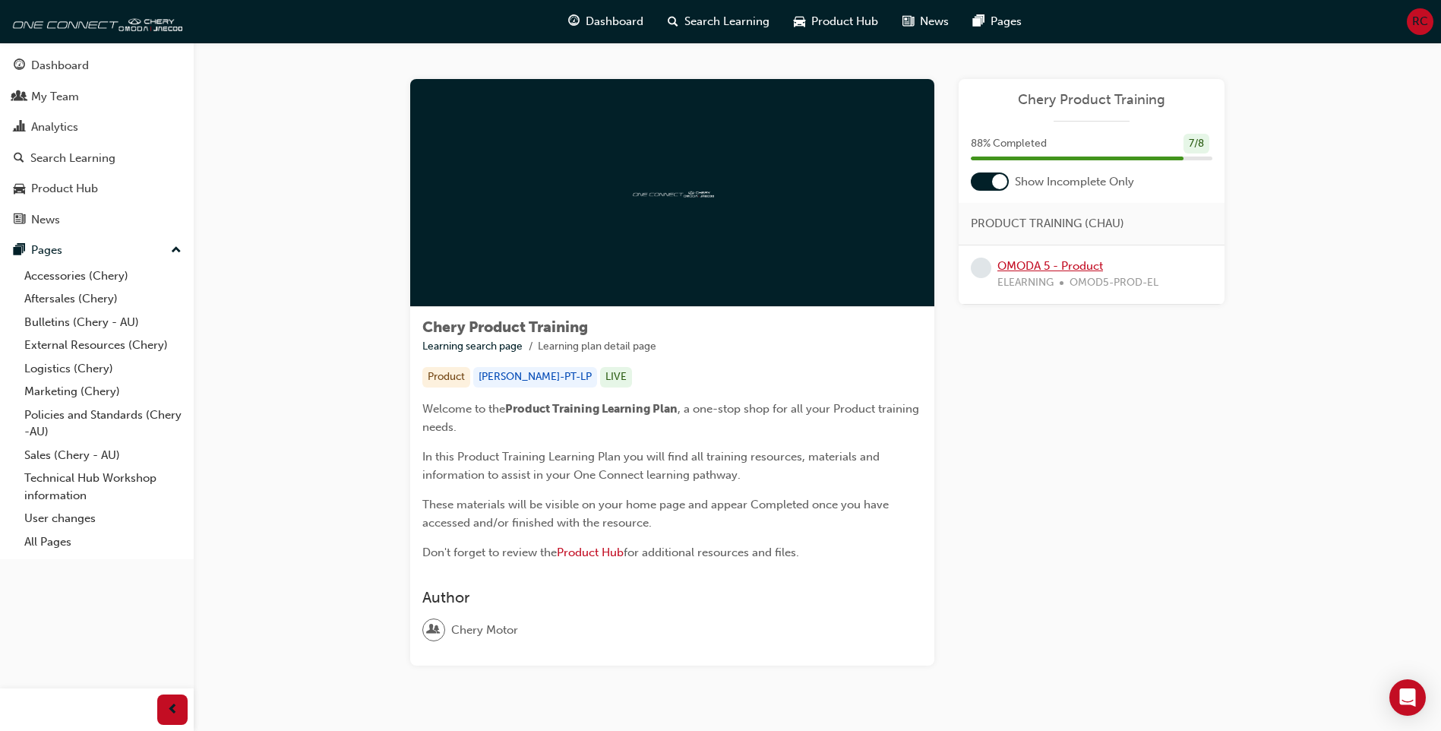
click at [1046, 267] on link "OMODA 5 - Product" at bounding box center [1051, 266] width 106 height 14
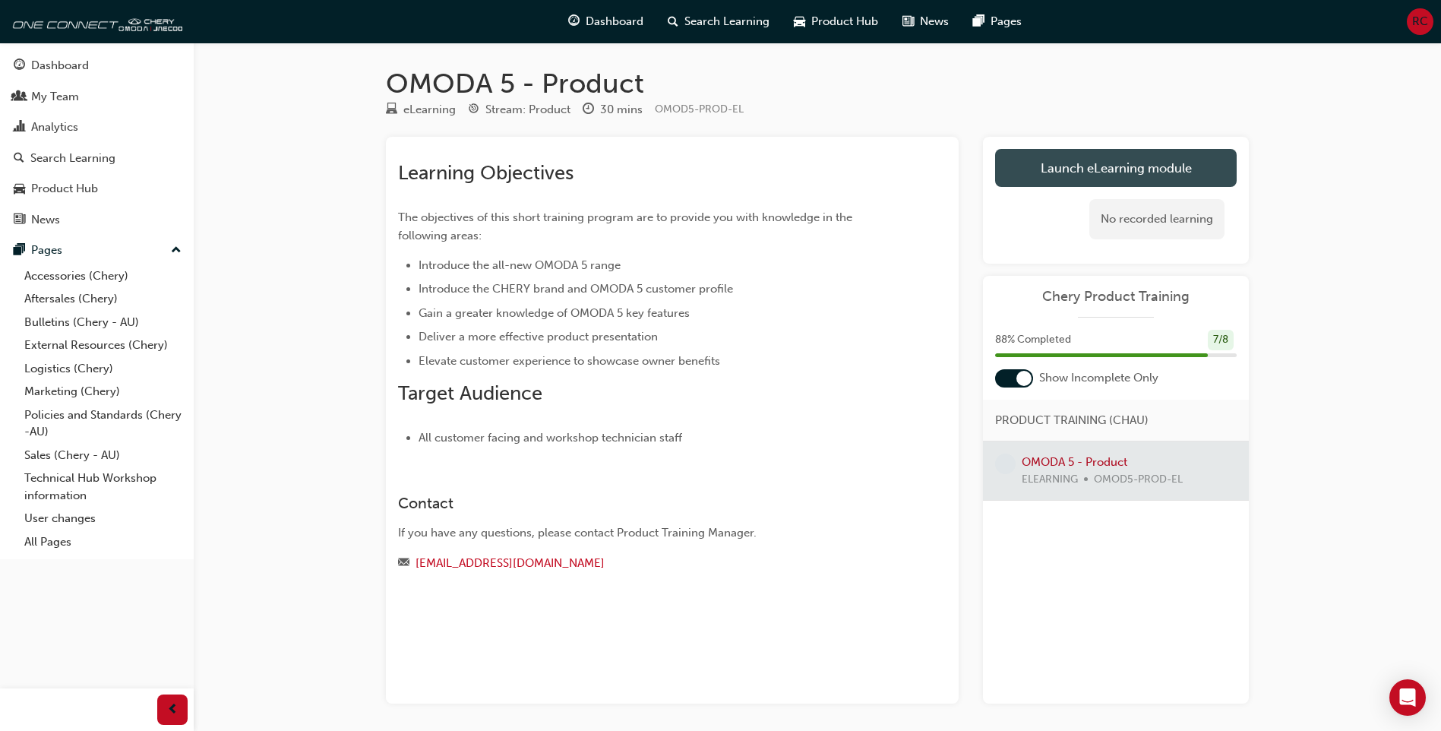
click at [1119, 169] on link "Launch eLearning module" at bounding box center [1116, 168] width 242 height 38
